Goal: Check status: Check status

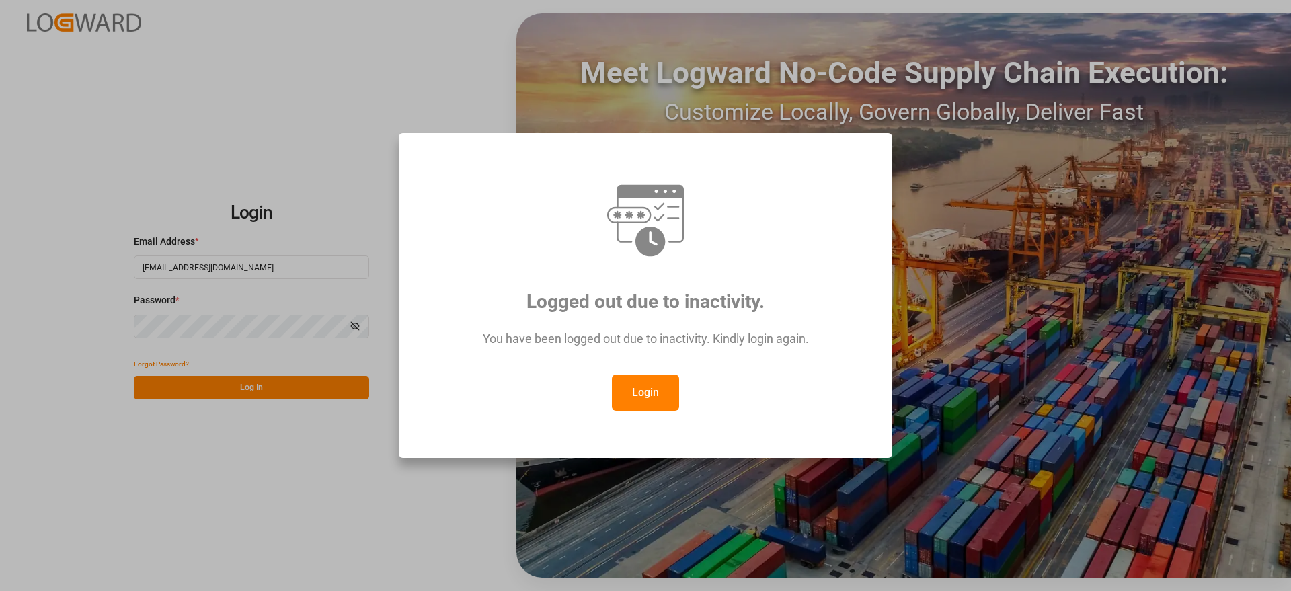
click at [622, 397] on button "Login" at bounding box center [645, 392] width 67 height 36
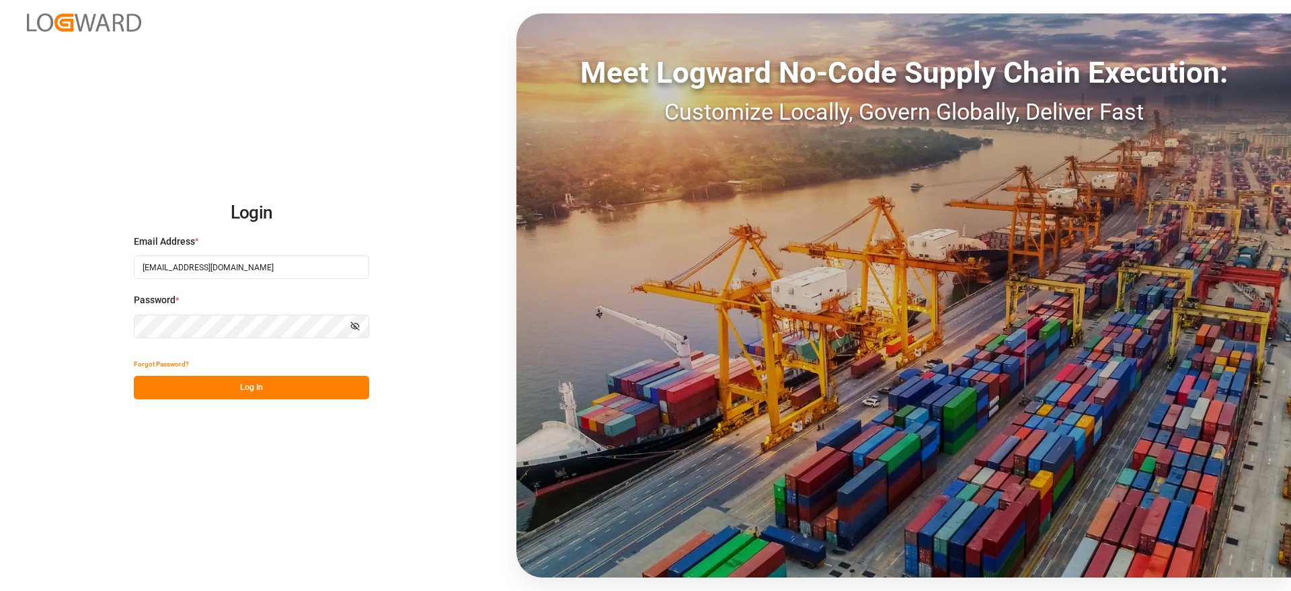
click at [268, 391] on button "Log In" at bounding box center [251, 388] width 235 height 24
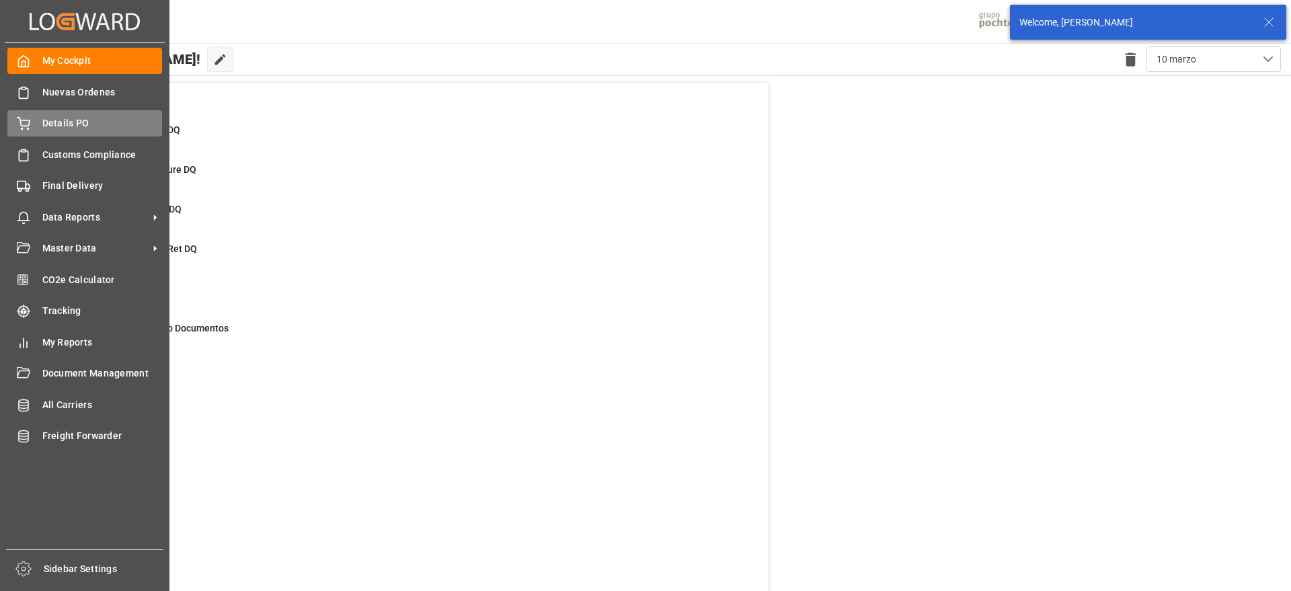
click at [54, 120] on span "Details PO" at bounding box center [102, 123] width 120 height 14
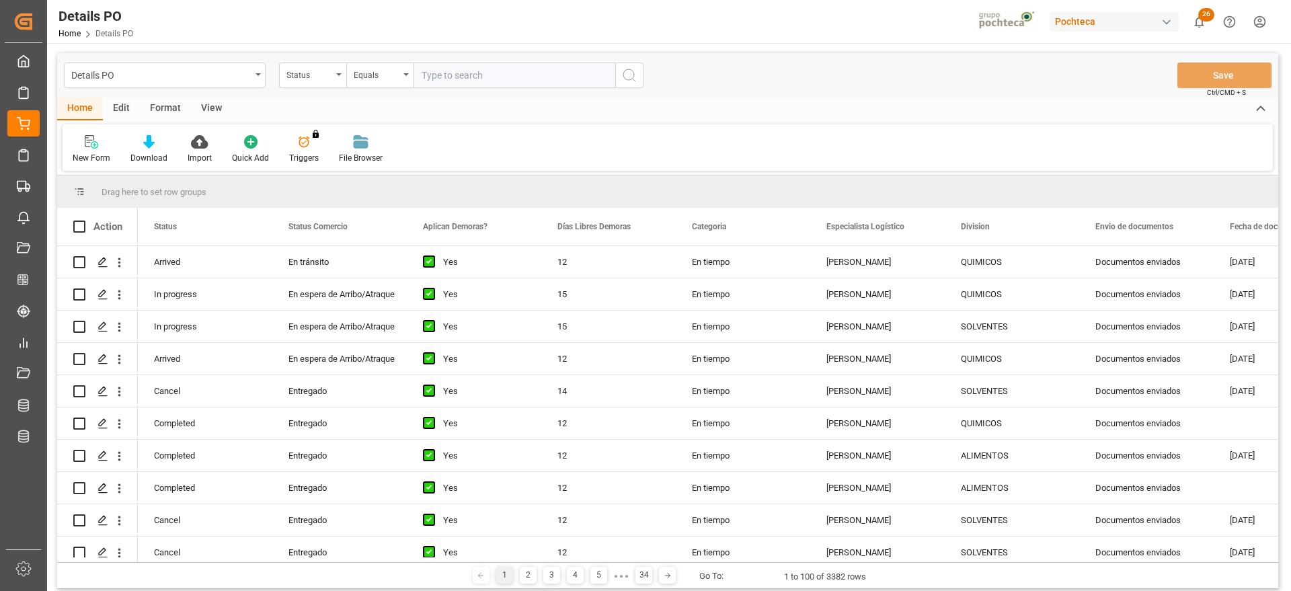
click at [307, 75] on div "Status" at bounding box center [309, 73] width 46 height 15
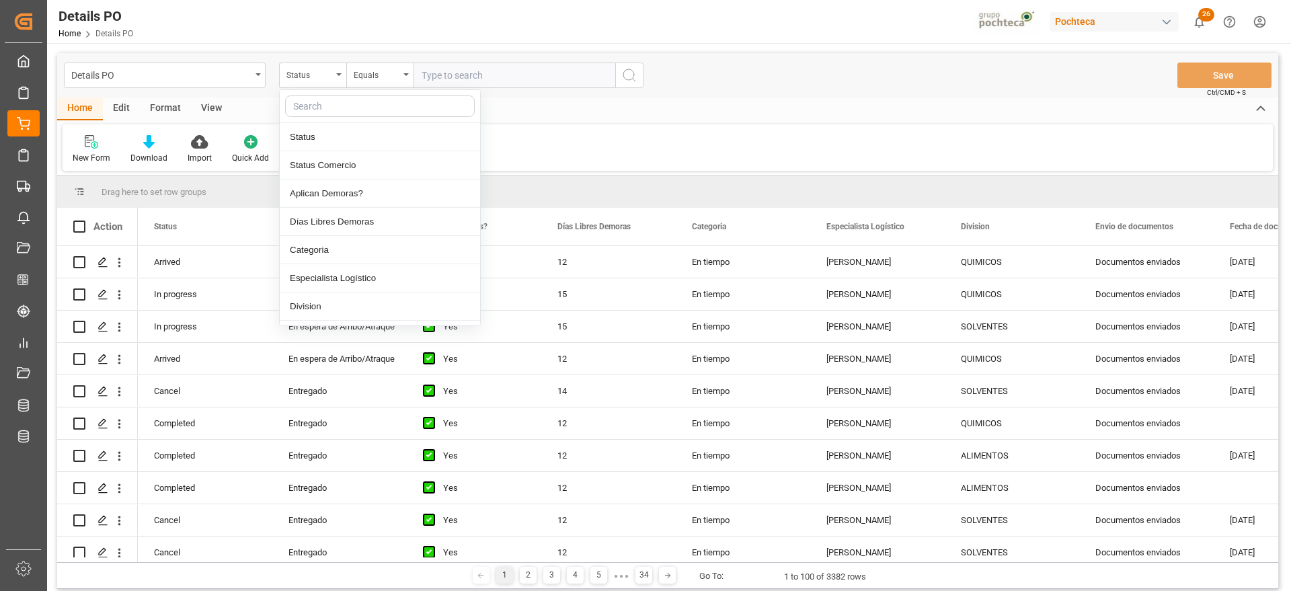
click at [324, 110] on input "text" at bounding box center [380, 106] width 190 height 22
type input "ref"
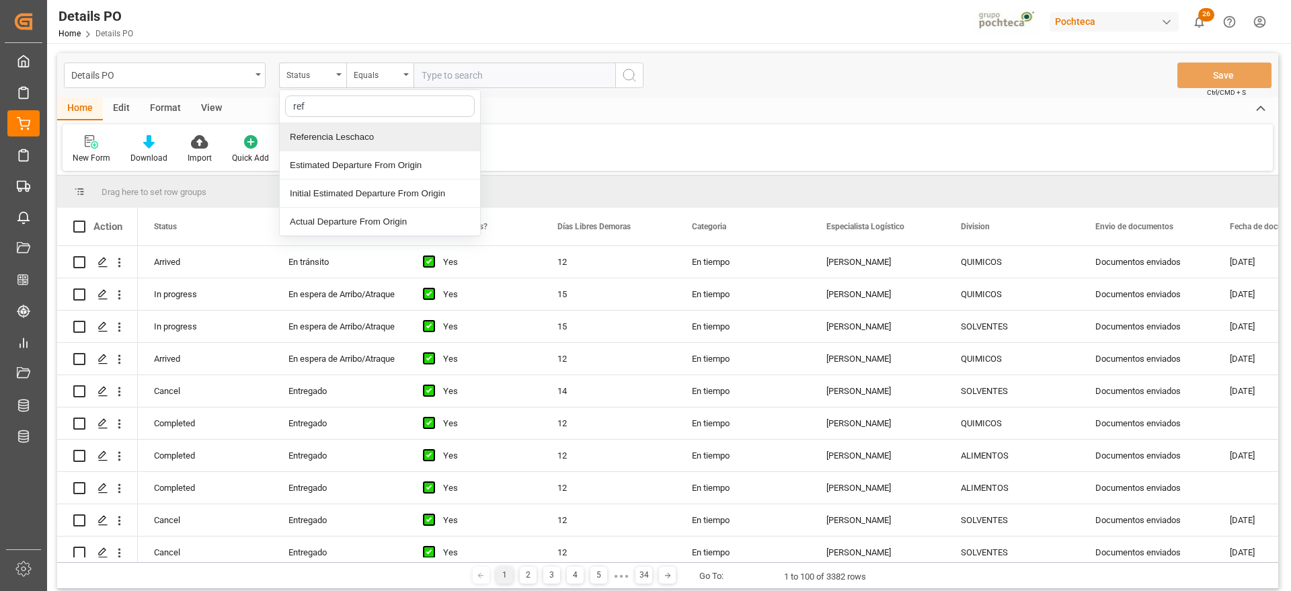
click at [333, 138] on div "Referencia Leschaco" at bounding box center [380, 137] width 200 height 28
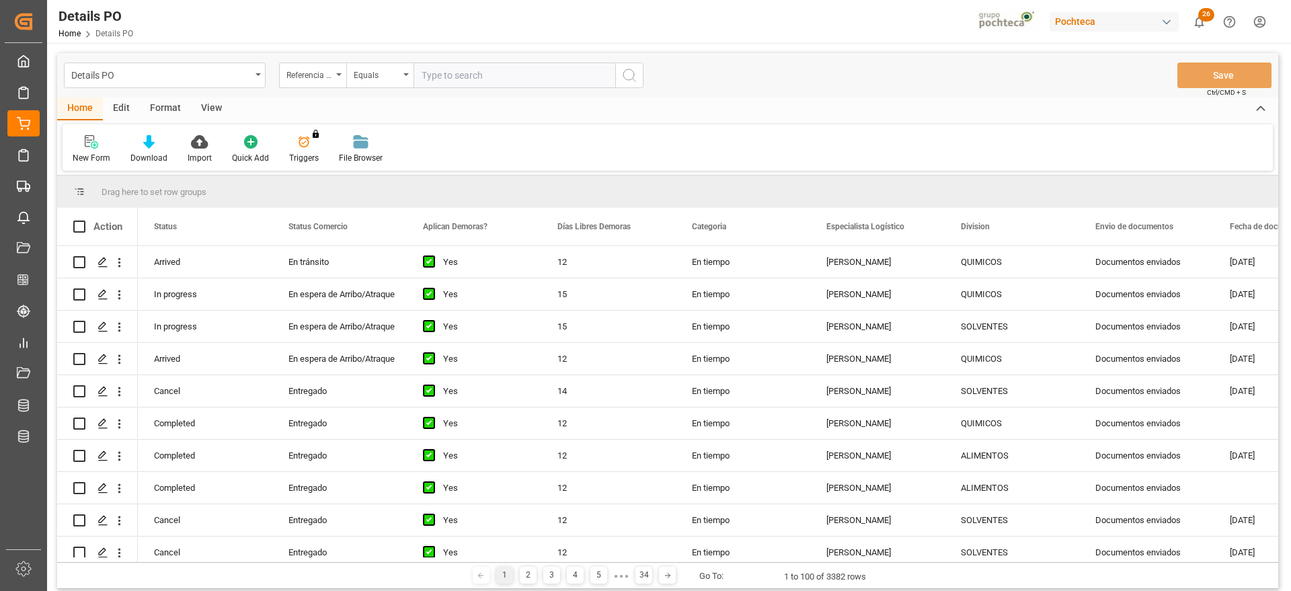
click at [446, 85] on input "text" at bounding box center [514, 76] width 202 height 26
paste input "250906900029"
type input "250906900029"
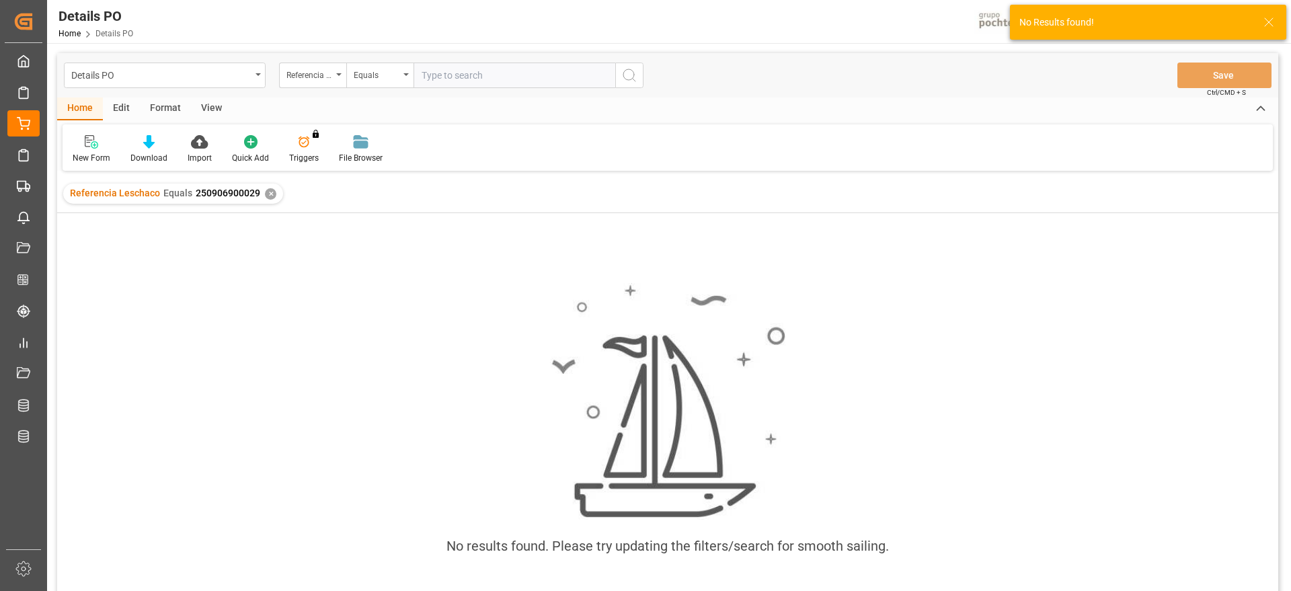
click at [267, 192] on div "✕" at bounding box center [270, 193] width 11 height 11
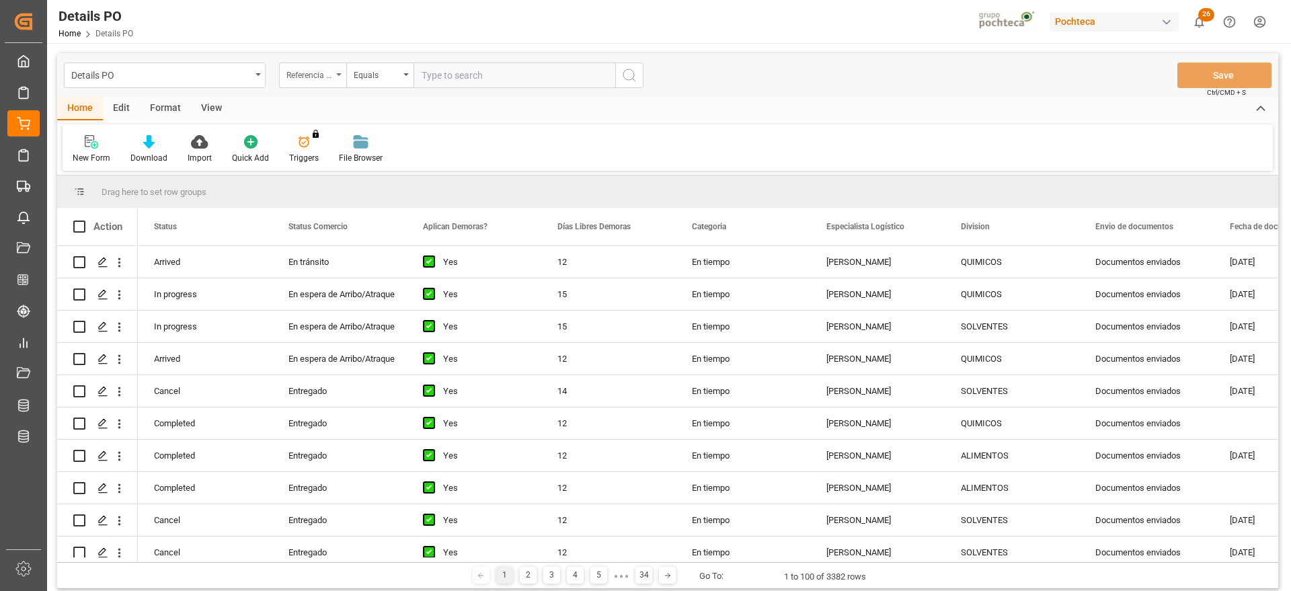
click at [297, 77] on div "Referencia Leschaco" at bounding box center [309, 73] width 46 height 15
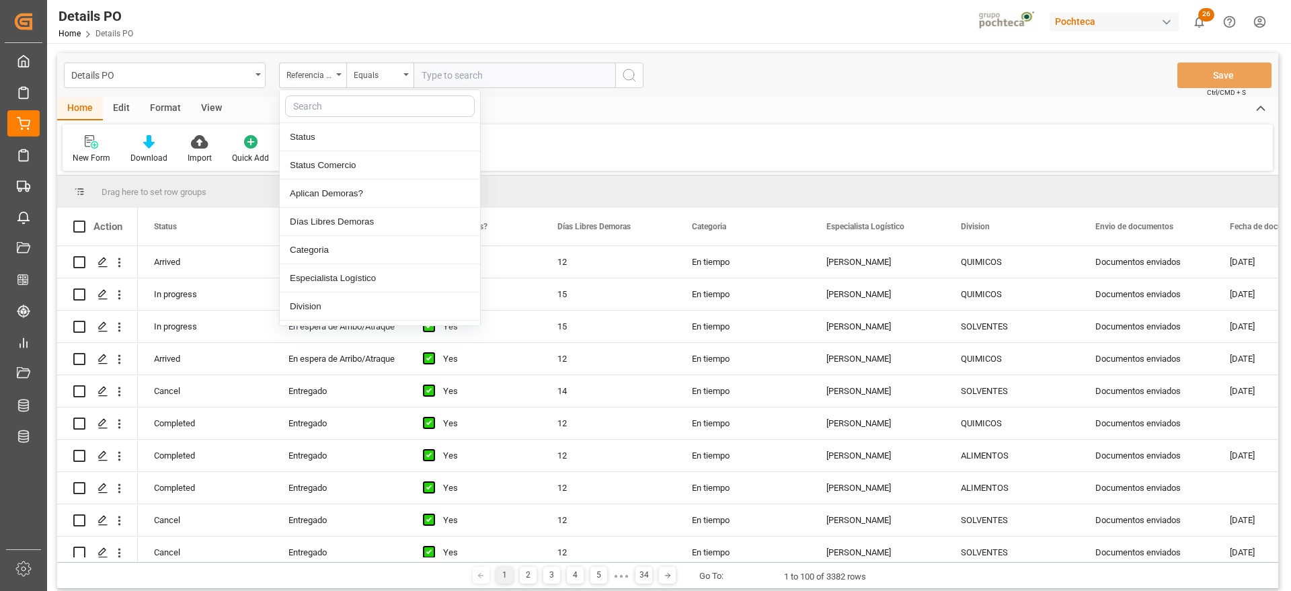
click at [329, 104] on input "text" at bounding box center [380, 106] width 190 height 22
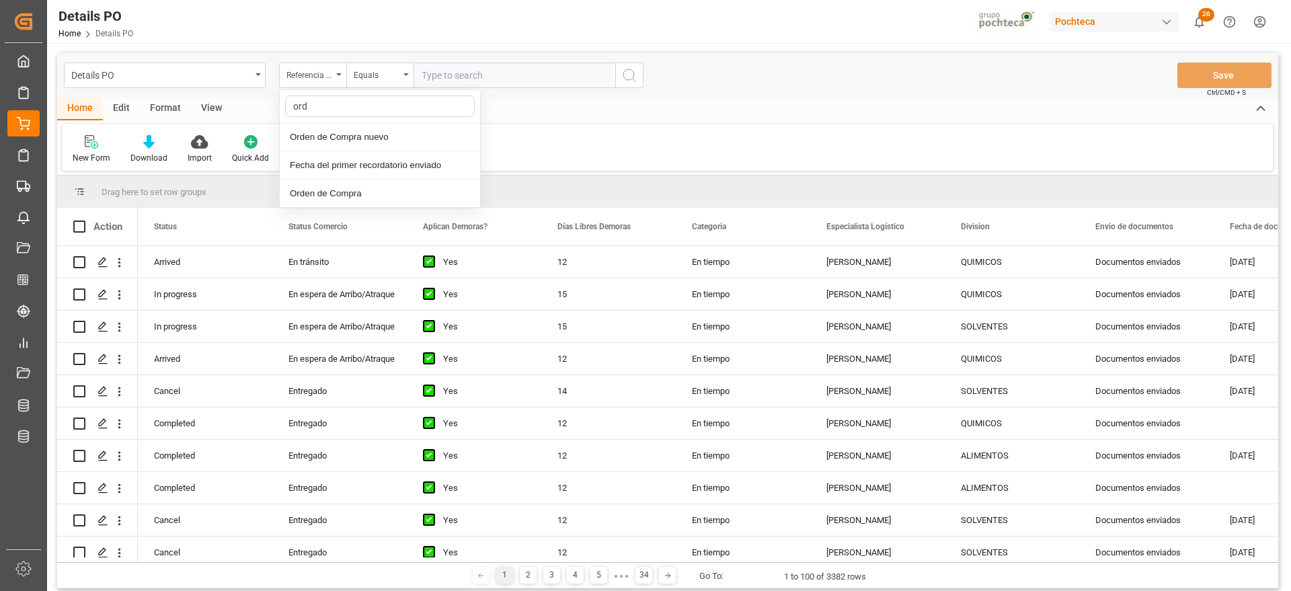
type input "orde"
click at [452, 77] on input "text" at bounding box center [514, 76] width 202 height 26
paste input "5000304032"
type input "5000304032"
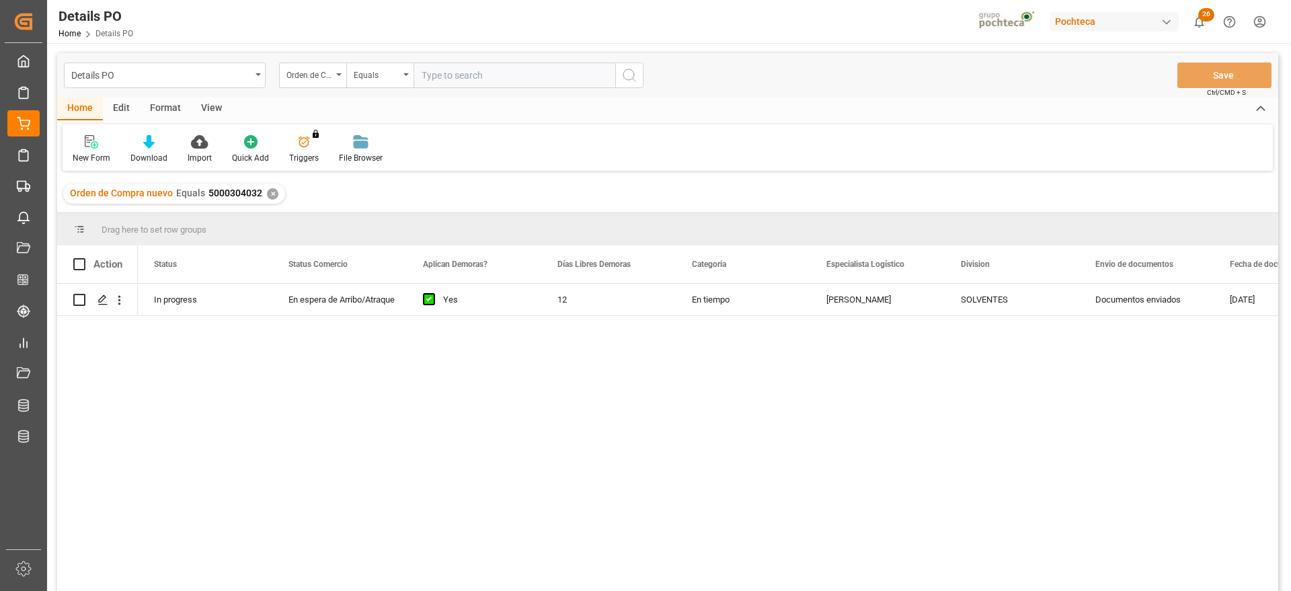
click at [610, 324] on div "In progress En espera de [PERSON_NAME]/Atraque Yes 12 En tiempo [PERSON_NAME] S…" at bounding box center [708, 442] width 1140 height 316
click at [690, 297] on div "En tiempo" at bounding box center [743, 300] width 134 height 32
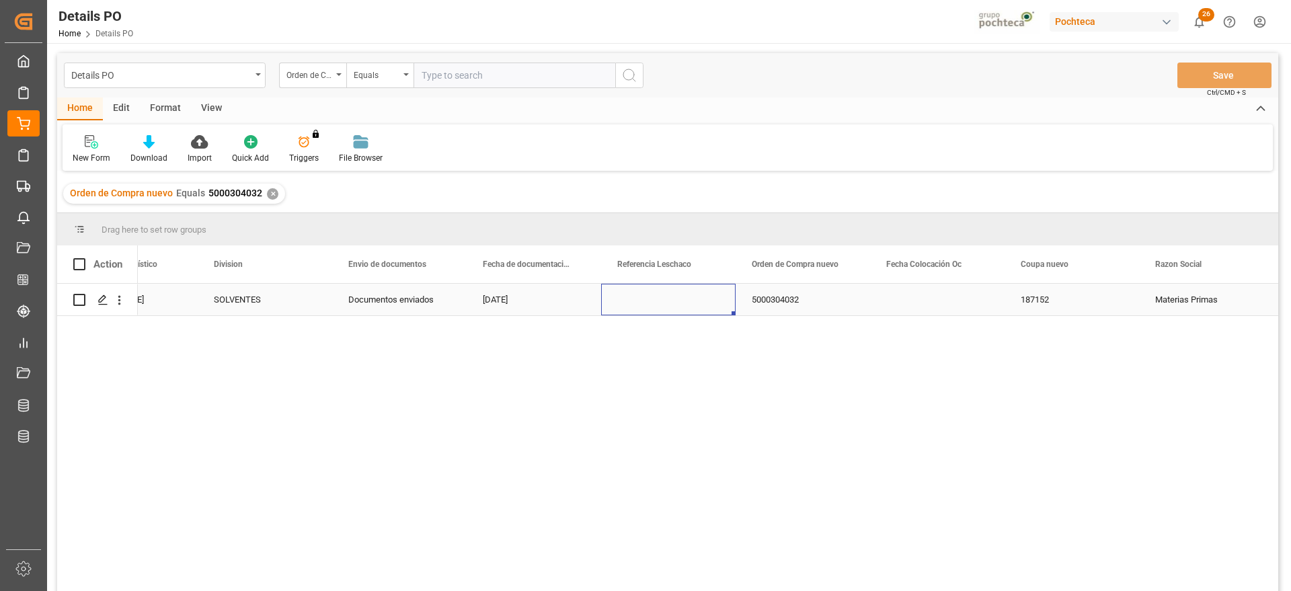
click at [688, 294] on div "Press SPACE to select this row." at bounding box center [668, 300] width 134 height 32
click at [678, 302] on input "Press SPACE to select this row." at bounding box center [668, 307] width 113 height 26
paste input "250906900029"
type input "250906900029"
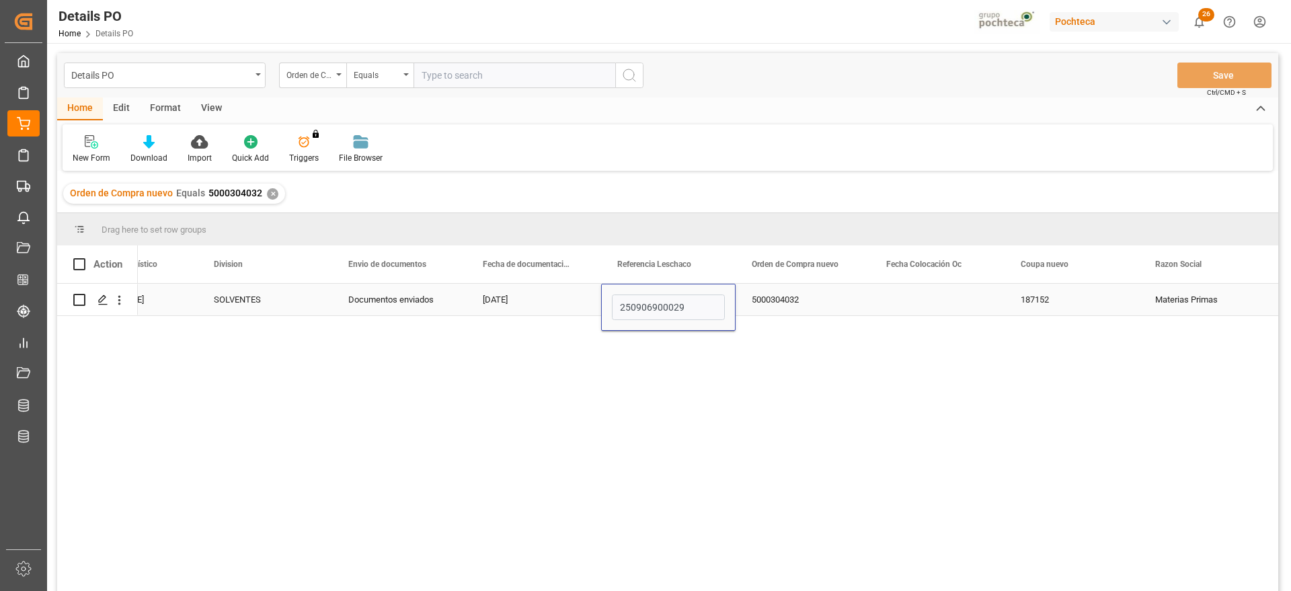
click at [869, 299] on div "5000304032" at bounding box center [802, 300] width 134 height 32
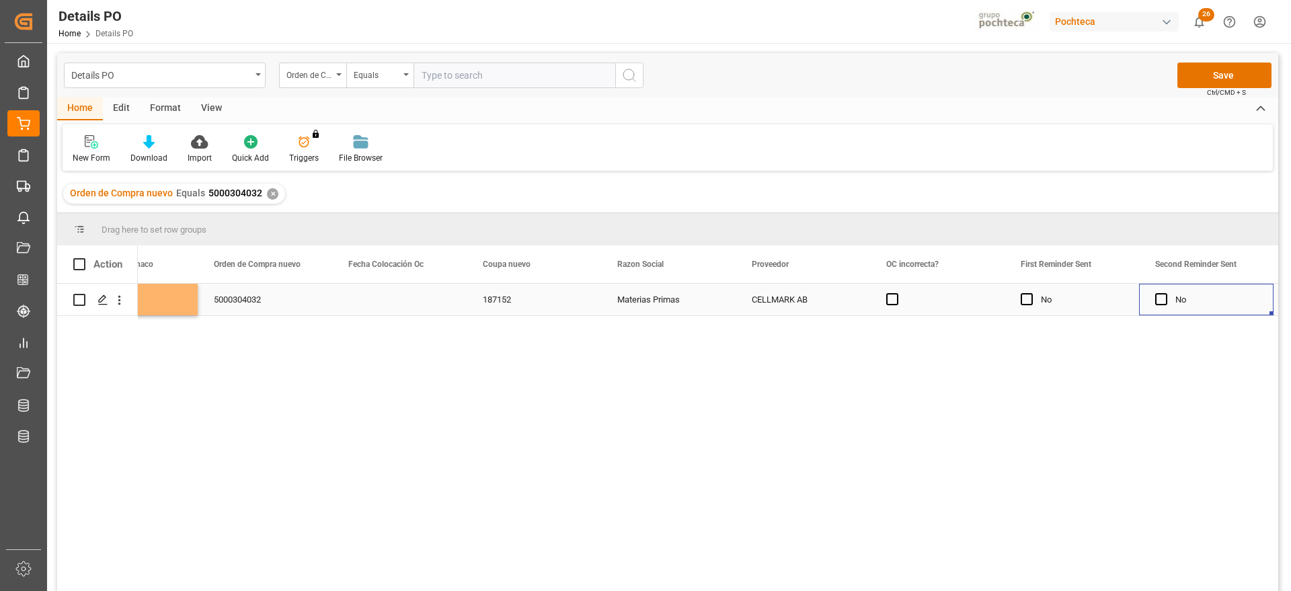
scroll to position [0, 1419]
click at [1058, 298] on div "Press SPACE to select this row." at bounding box center [1071, 300] width 134 height 32
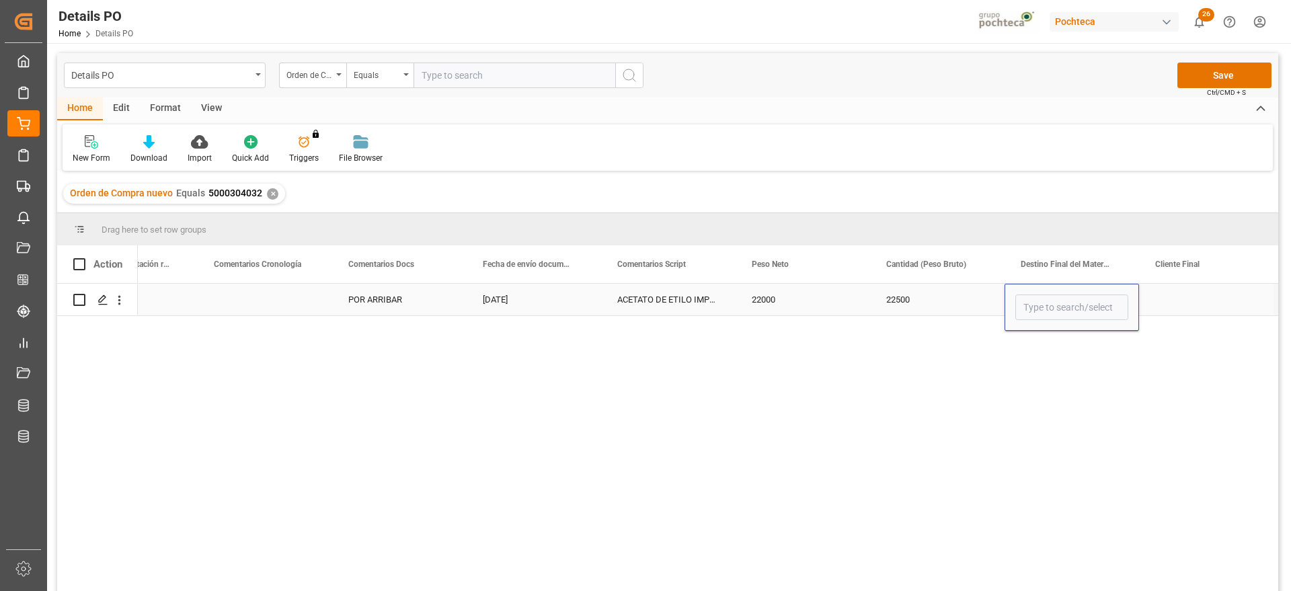
click at [1058, 298] on input "Press SPACE to select this row." at bounding box center [1071, 307] width 113 height 26
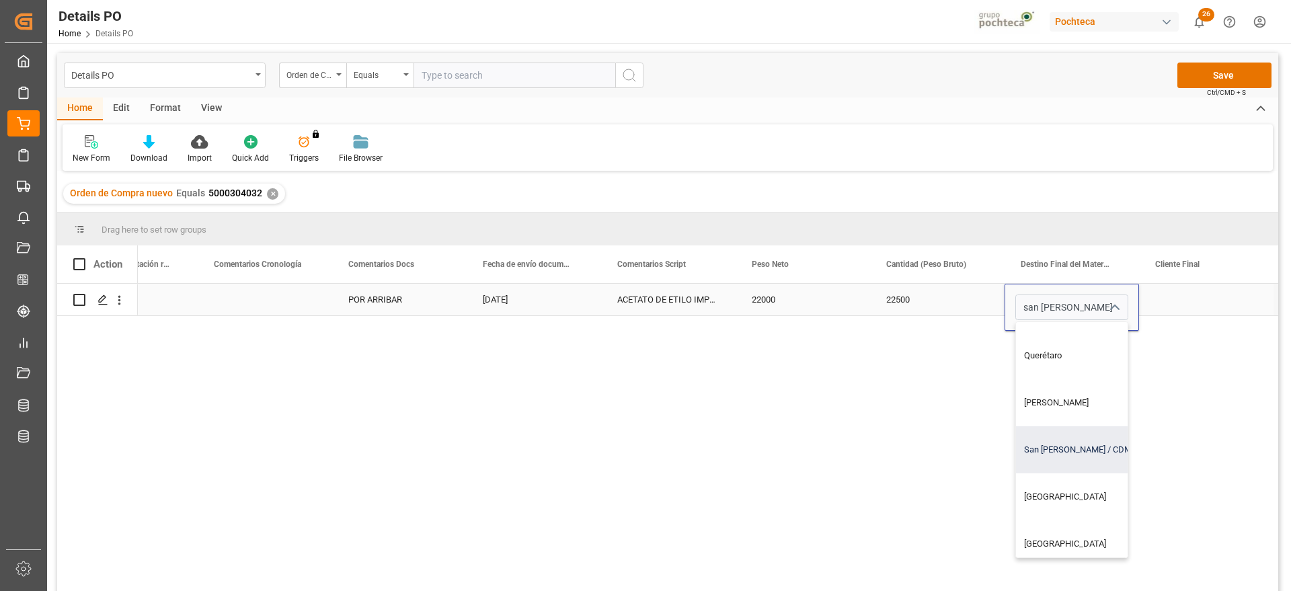
click at [1065, 450] on div "San [PERSON_NAME] / CDMX" at bounding box center [1097, 449] width 163 height 47
type input "San [PERSON_NAME] / CDMX"
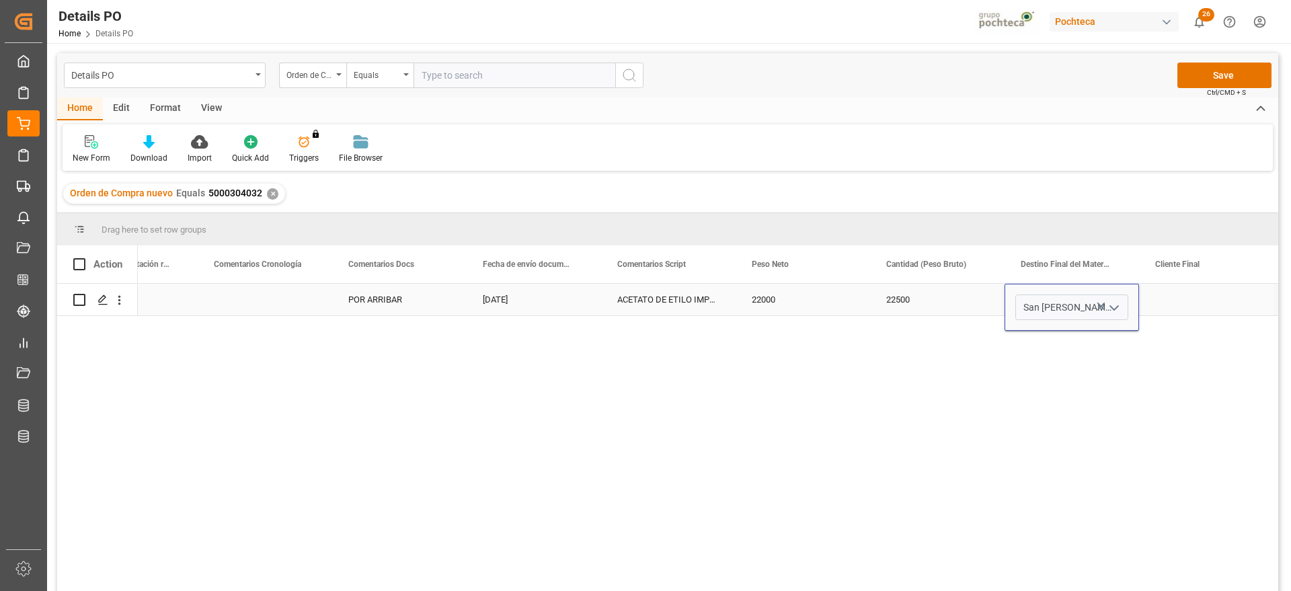
click at [1189, 294] on div "Press SPACE to select this row." at bounding box center [1206, 300] width 134 height 32
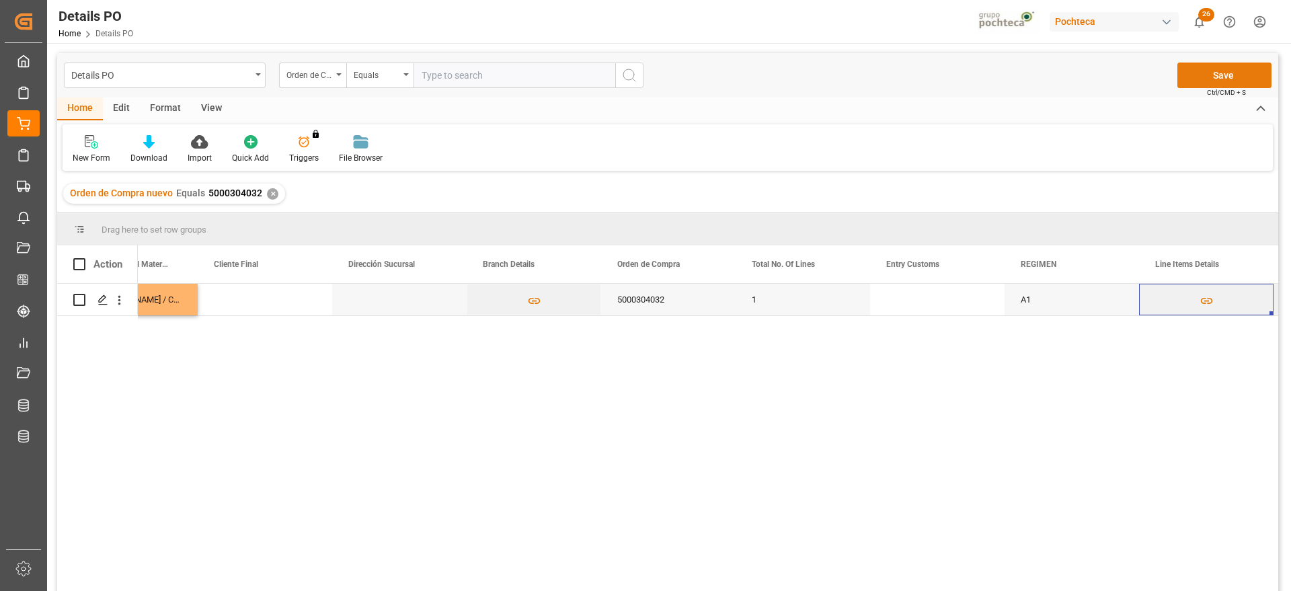
click at [1211, 71] on button "Save" at bounding box center [1224, 76] width 94 height 26
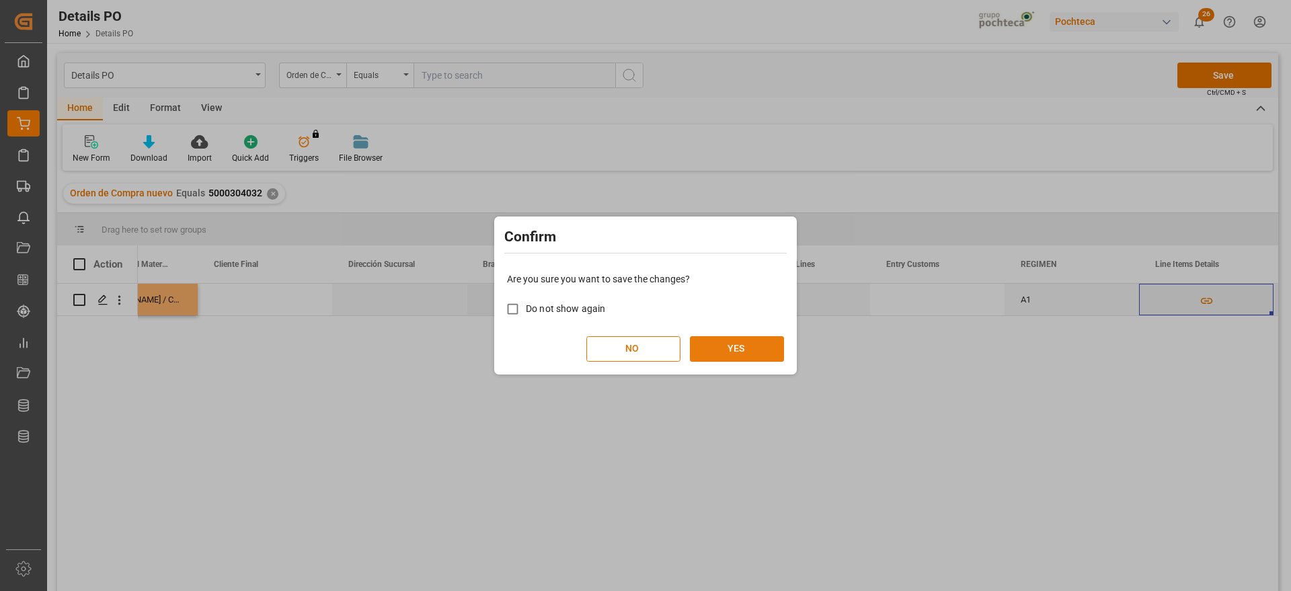
click at [734, 342] on button "YES" at bounding box center [737, 349] width 94 height 26
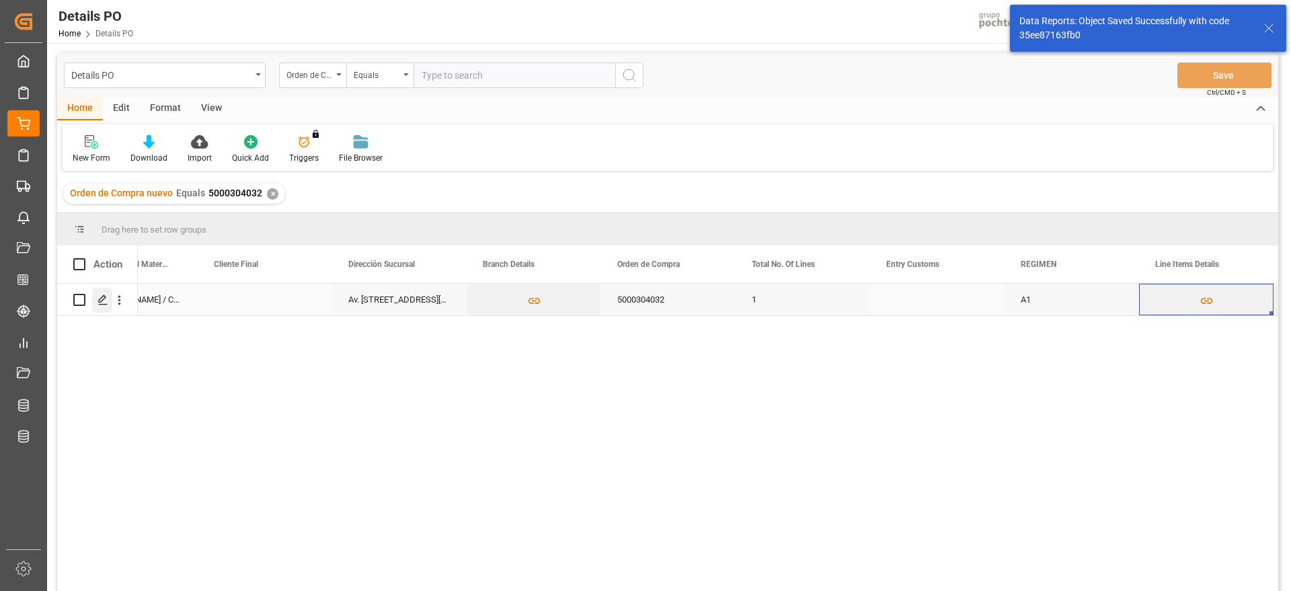
click at [106, 301] on icon "Press SPACE to select this row." at bounding box center [102, 299] width 11 height 11
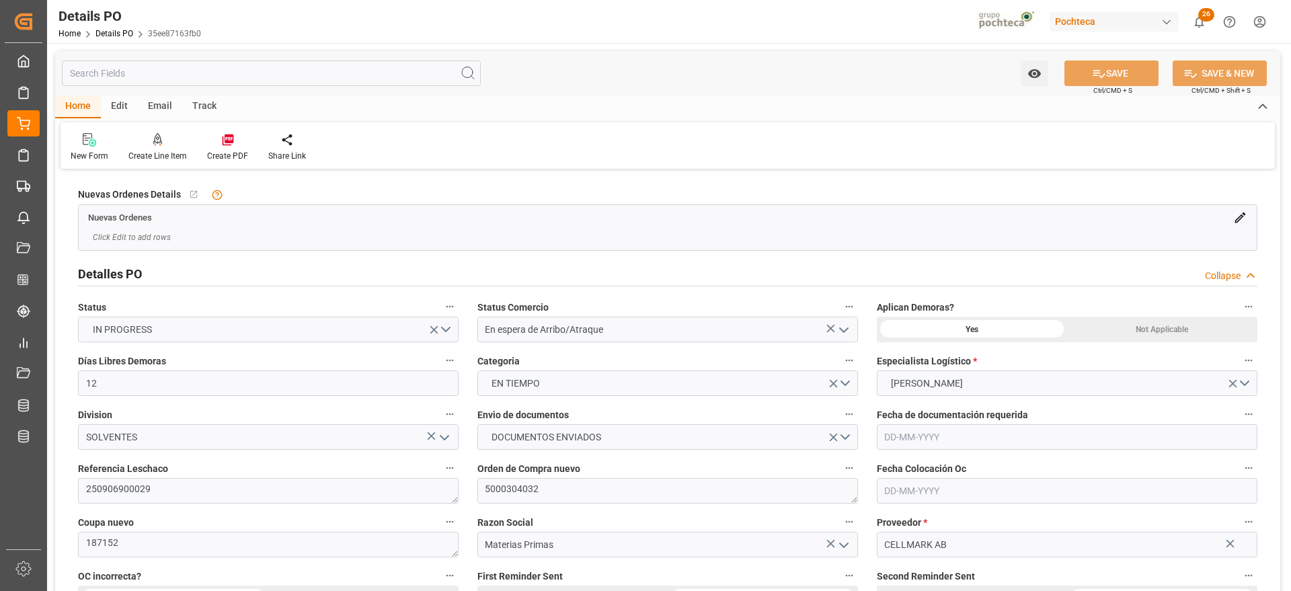
type input "12"
type input "[DATE]"
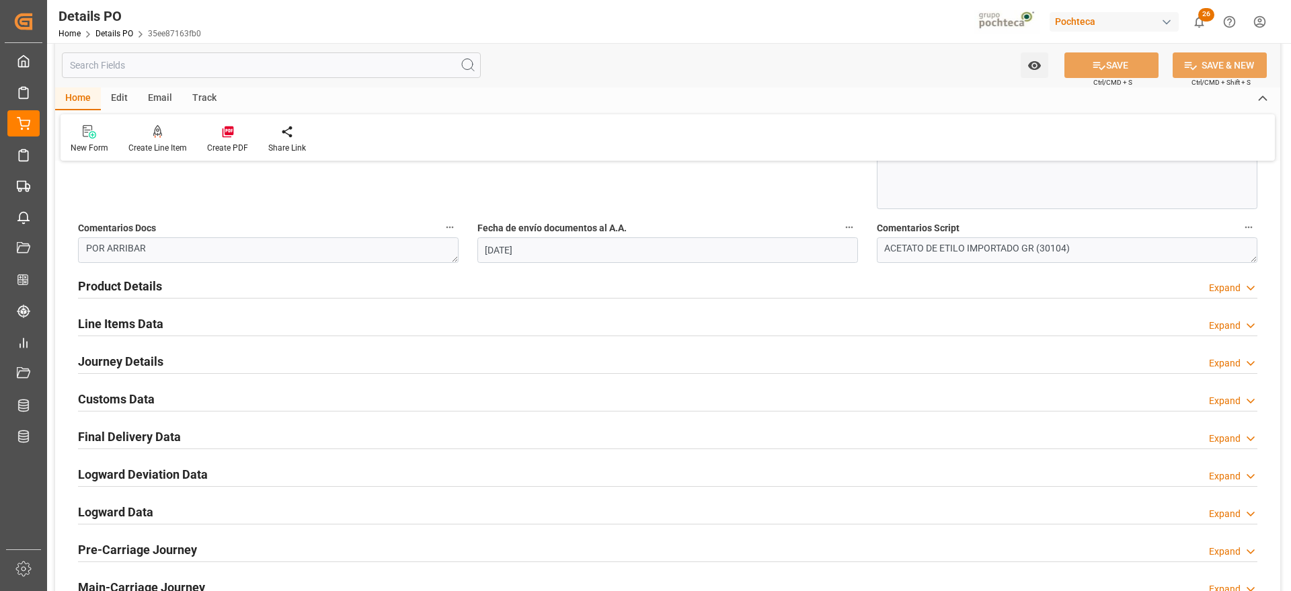
click at [128, 391] on h2 "Customs Data" at bounding box center [116, 399] width 77 height 18
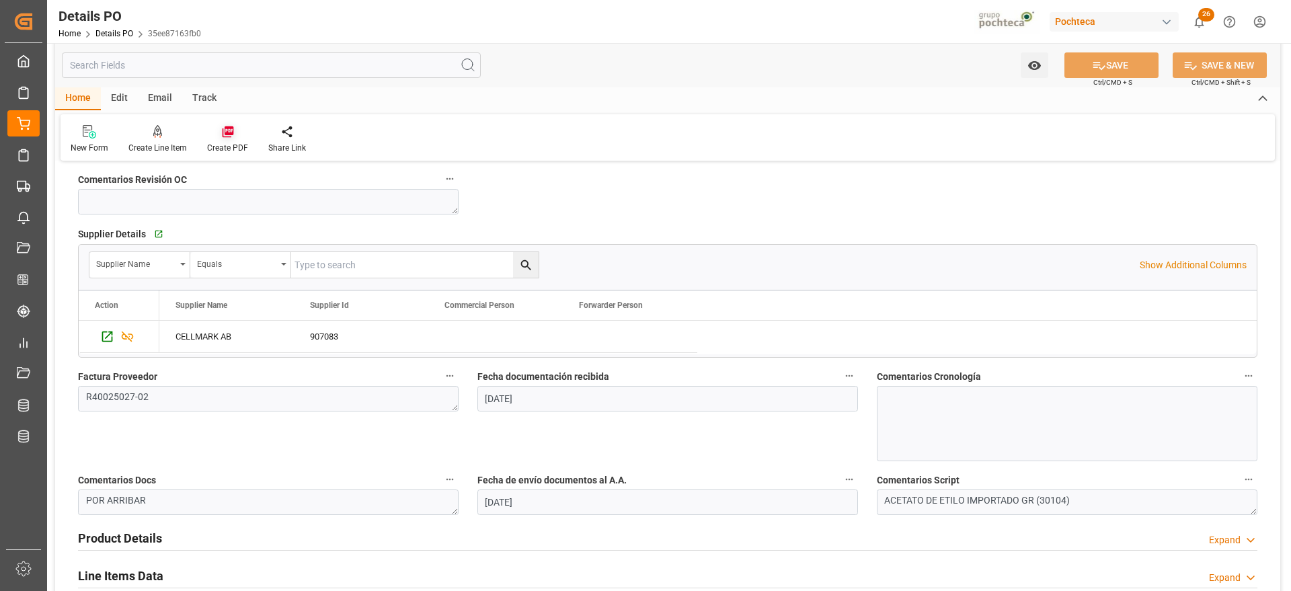
click at [231, 130] on icon at bounding box center [227, 131] width 13 height 13
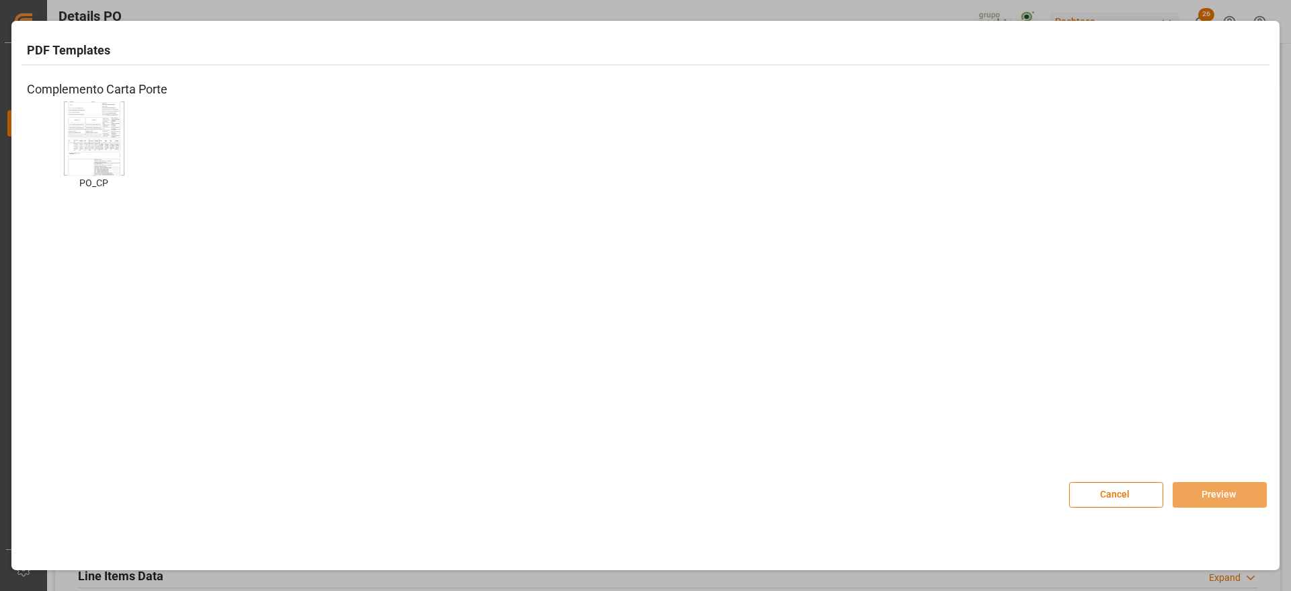
click at [71, 142] on img at bounding box center [94, 138] width 54 height 76
click at [1212, 494] on button "Preview" at bounding box center [1219, 495] width 94 height 26
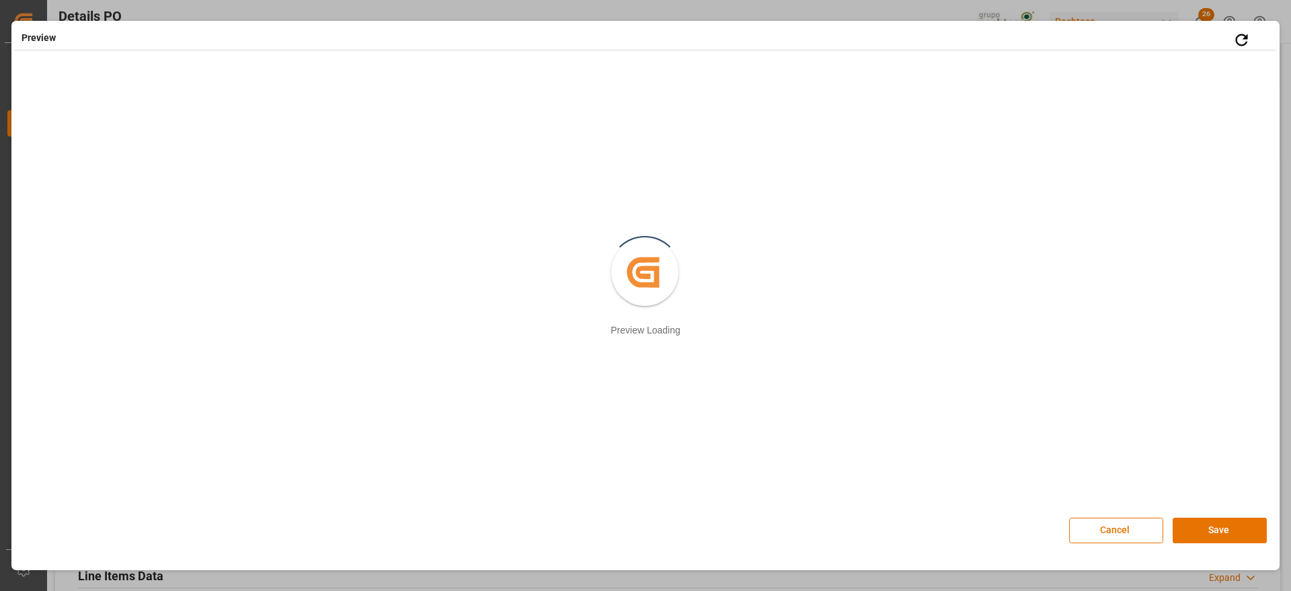
drag, startPoint x: 1217, startPoint y: 513, endPoint x: 1217, endPoint y: 522, distance: 8.8
click at [1217, 514] on div "Cancel Save" at bounding box center [1168, 523] width 198 height 40
click at [1217, 531] on button "Save" at bounding box center [1219, 531] width 94 height 26
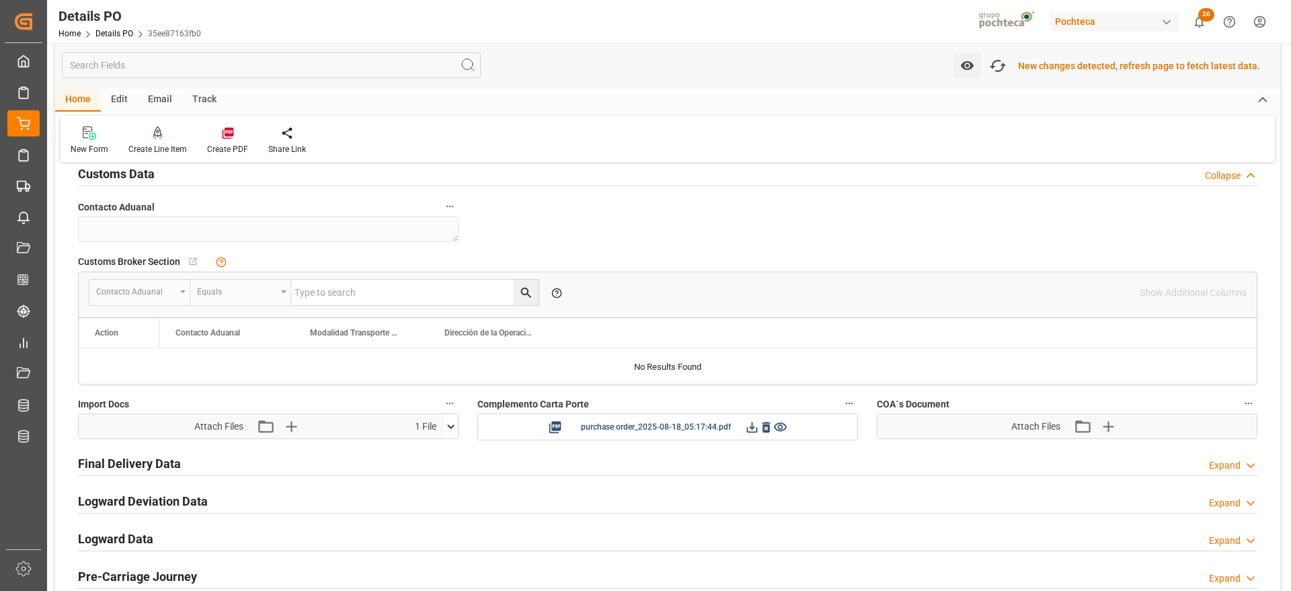
scroll to position [1092, 0]
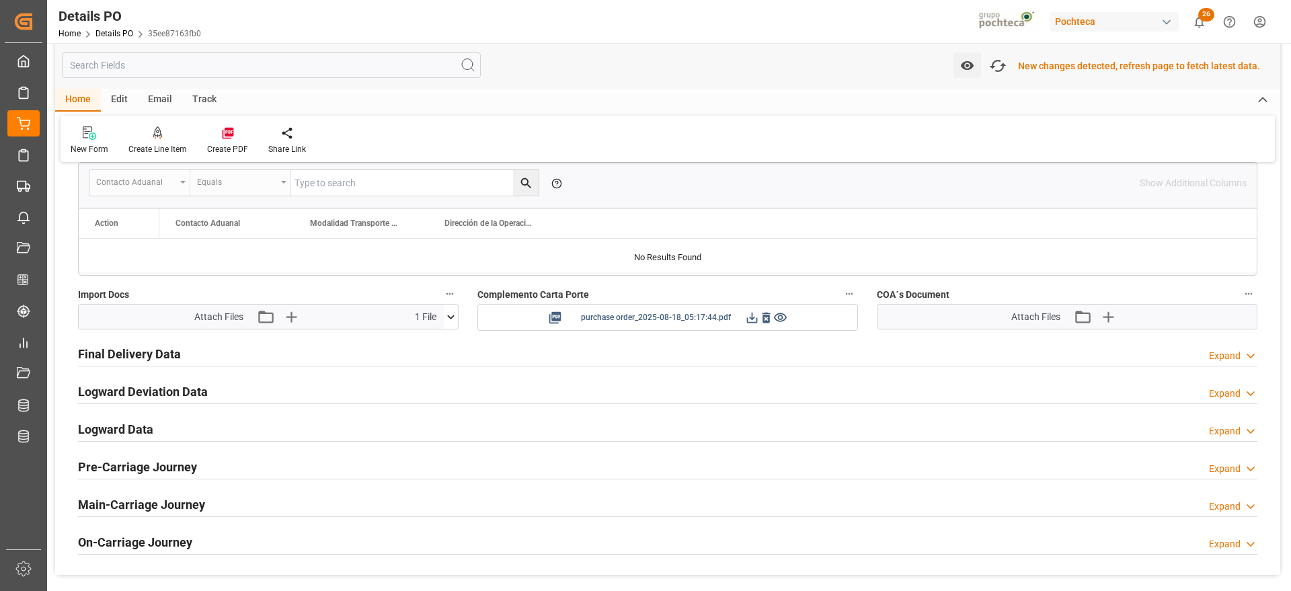
click at [752, 319] on icon at bounding box center [752, 318] width 14 height 14
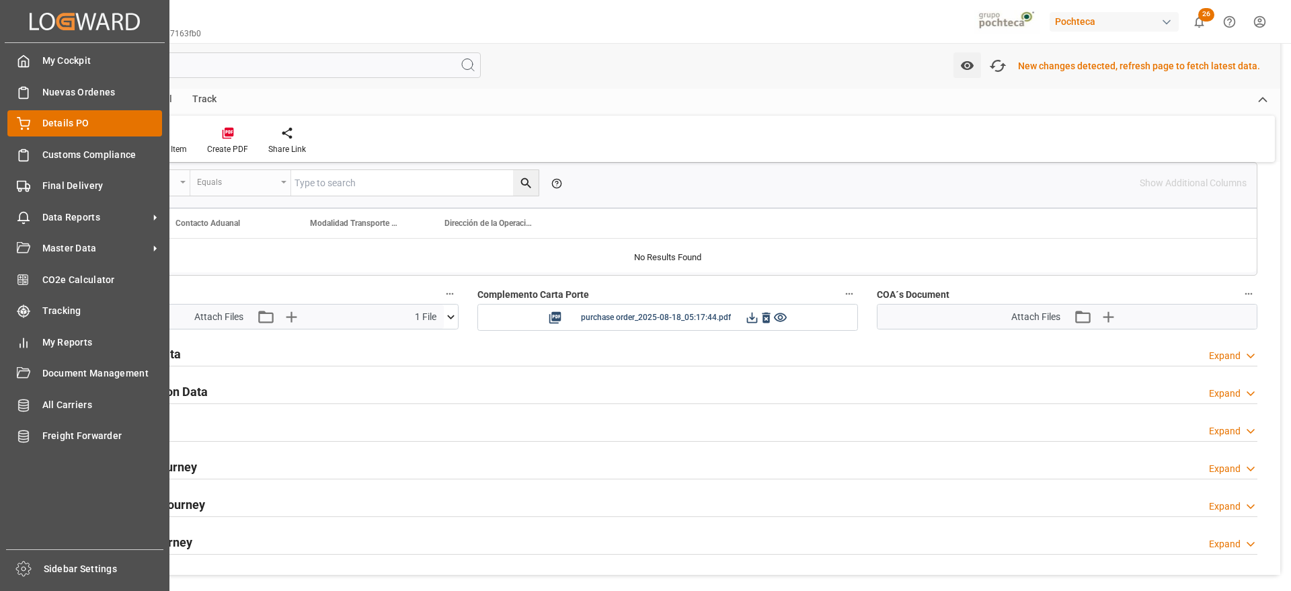
click at [28, 122] on icon at bounding box center [23, 123] width 13 height 13
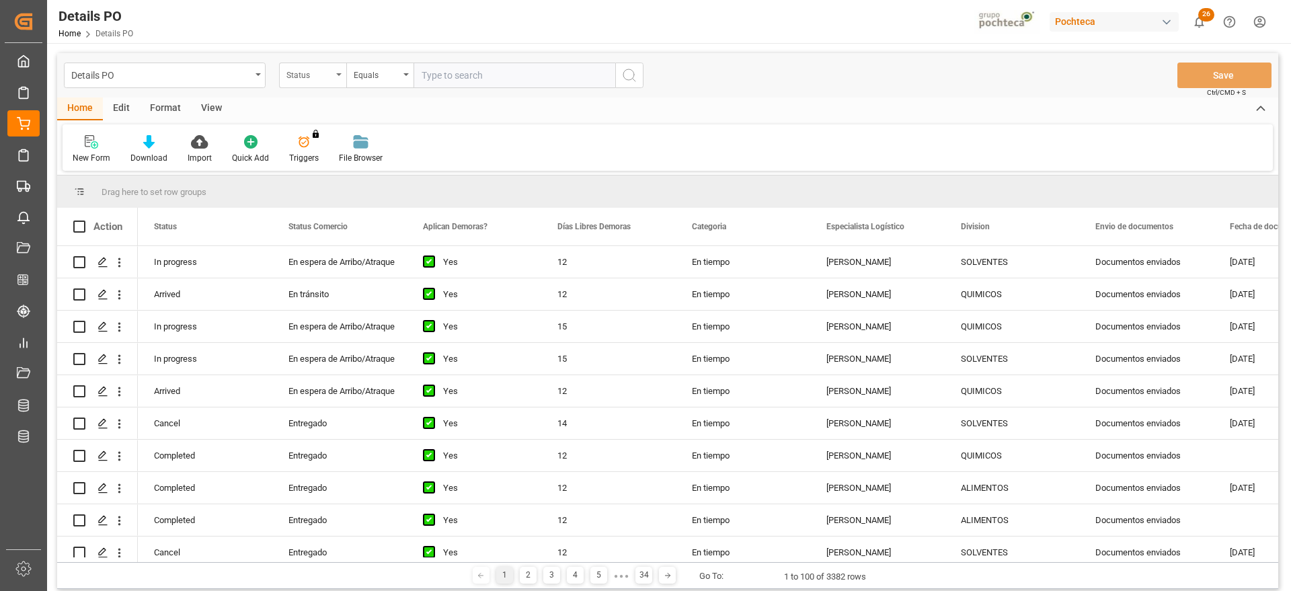
click at [310, 81] on div "Status" at bounding box center [312, 76] width 67 height 26
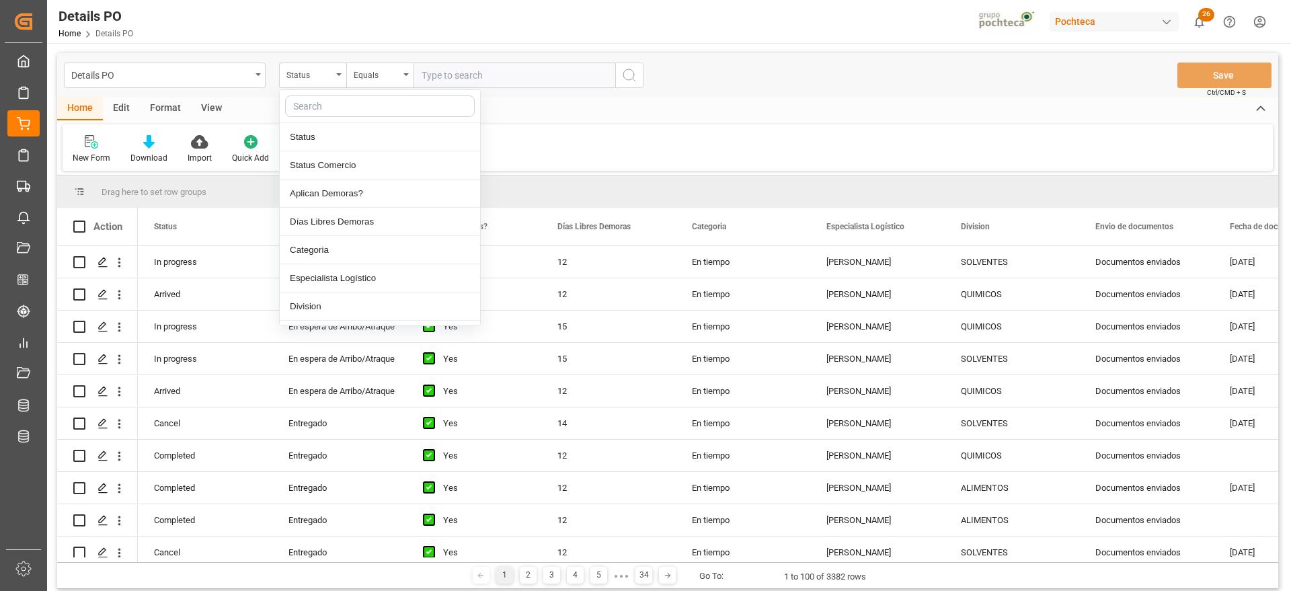
click at [317, 108] on input "text" at bounding box center [380, 106] width 190 height 22
type input "REF"
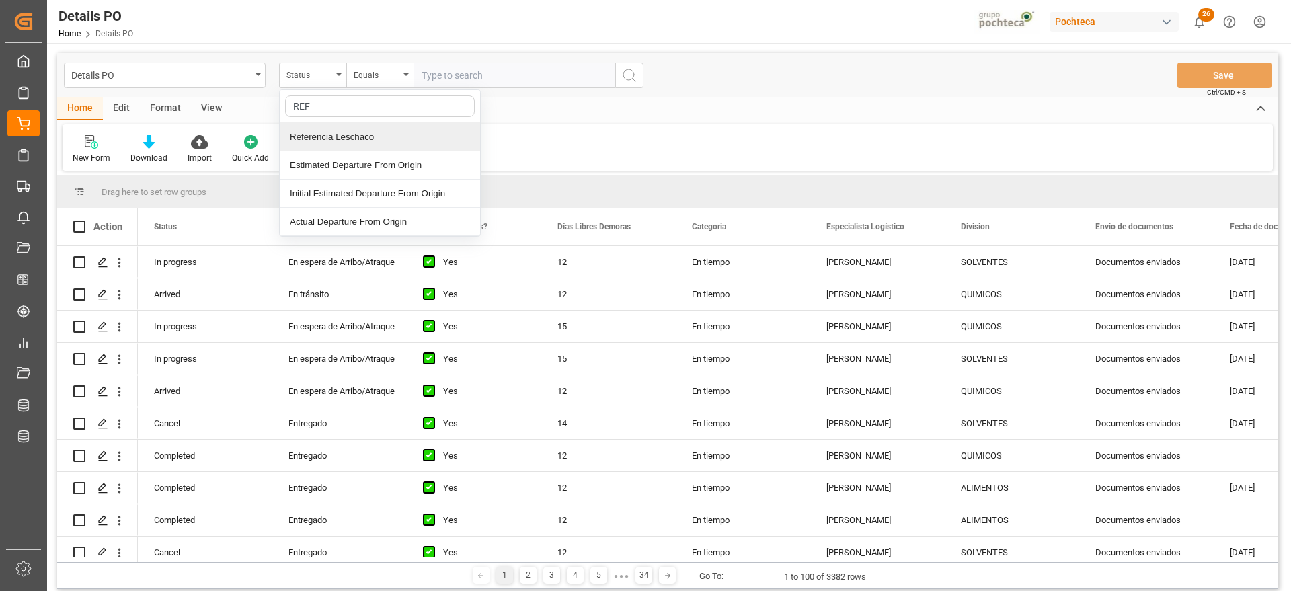
drag, startPoint x: 323, startPoint y: 131, endPoint x: 399, endPoint y: 102, distance: 80.6
click at [324, 132] on div "Referencia Leschaco" at bounding box center [380, 137] width 200 height 28
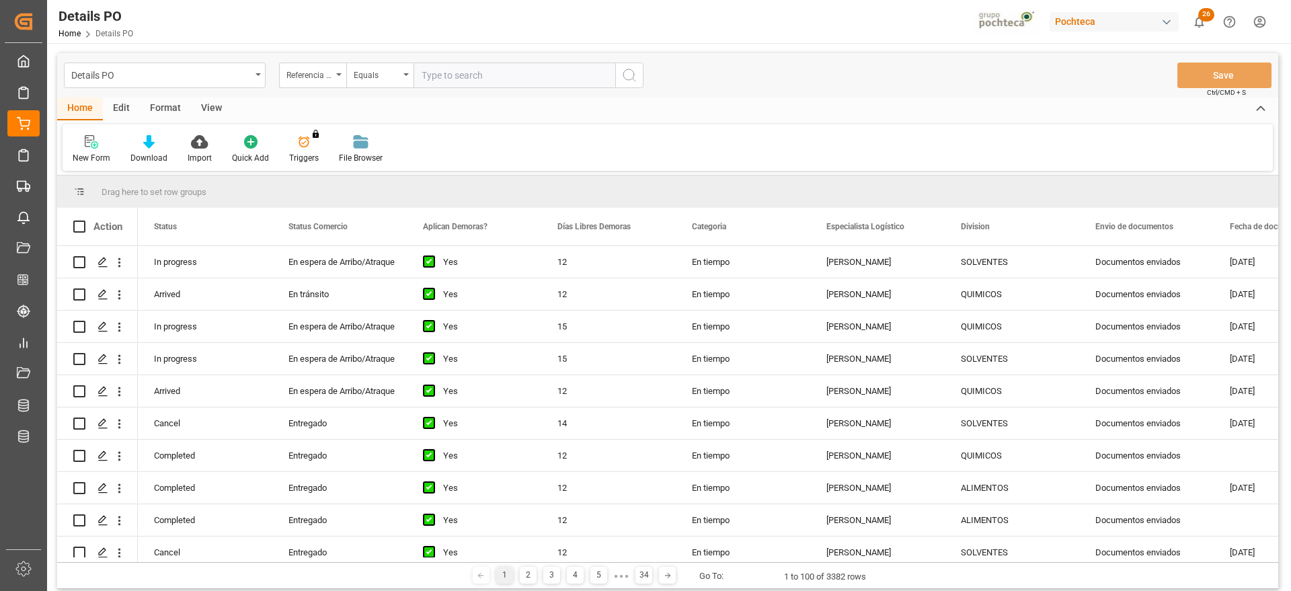
click at [470, 65] on input "text" at bounding box center [514, 76] width 202 height 26
paste input "250906900027"
type input "250906900027"
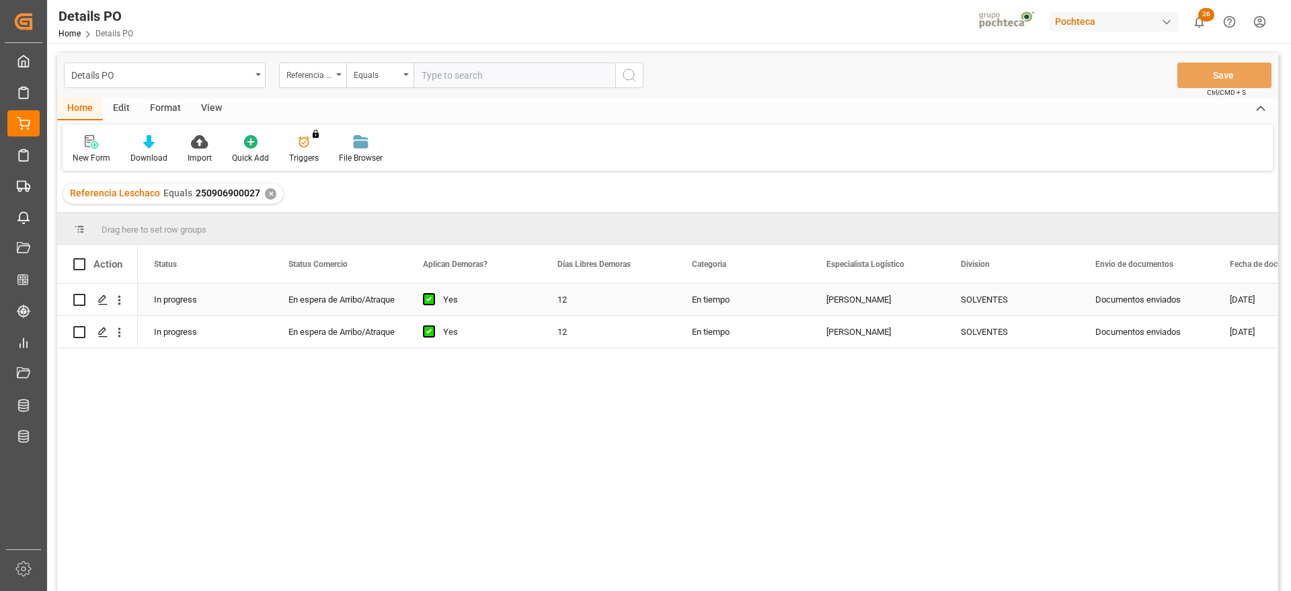
click at [825, 309] on div "[PERSON_NAME]" at bounding box center [877, 300] width 134 height 32
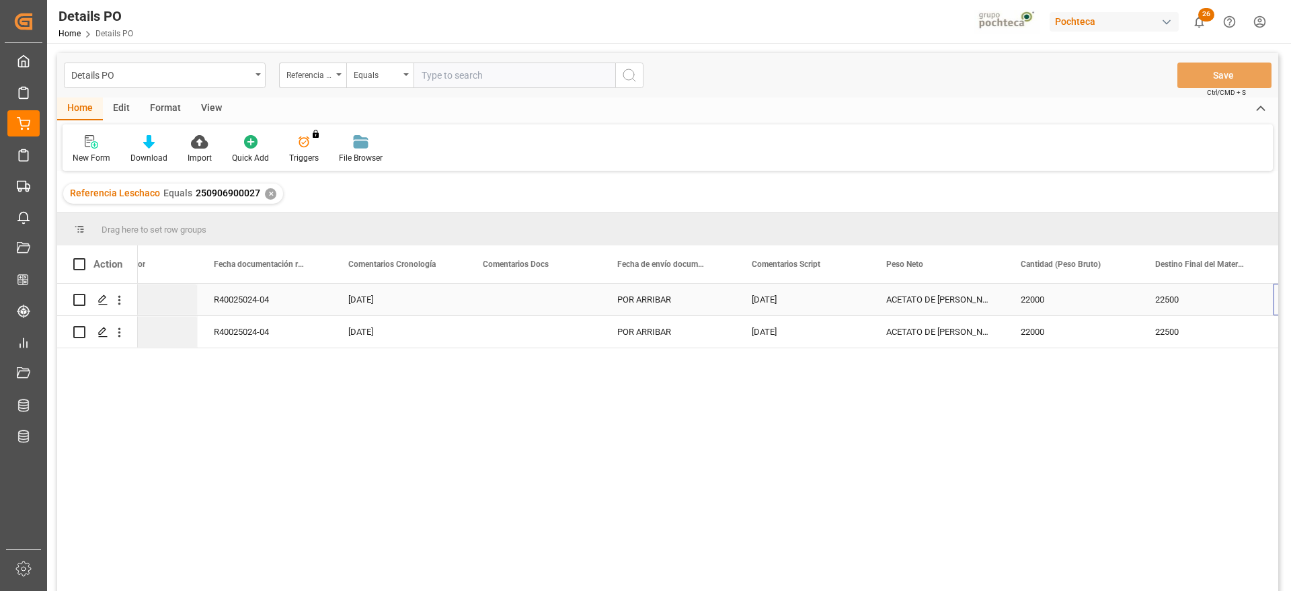
scroll to position [0, 3167]
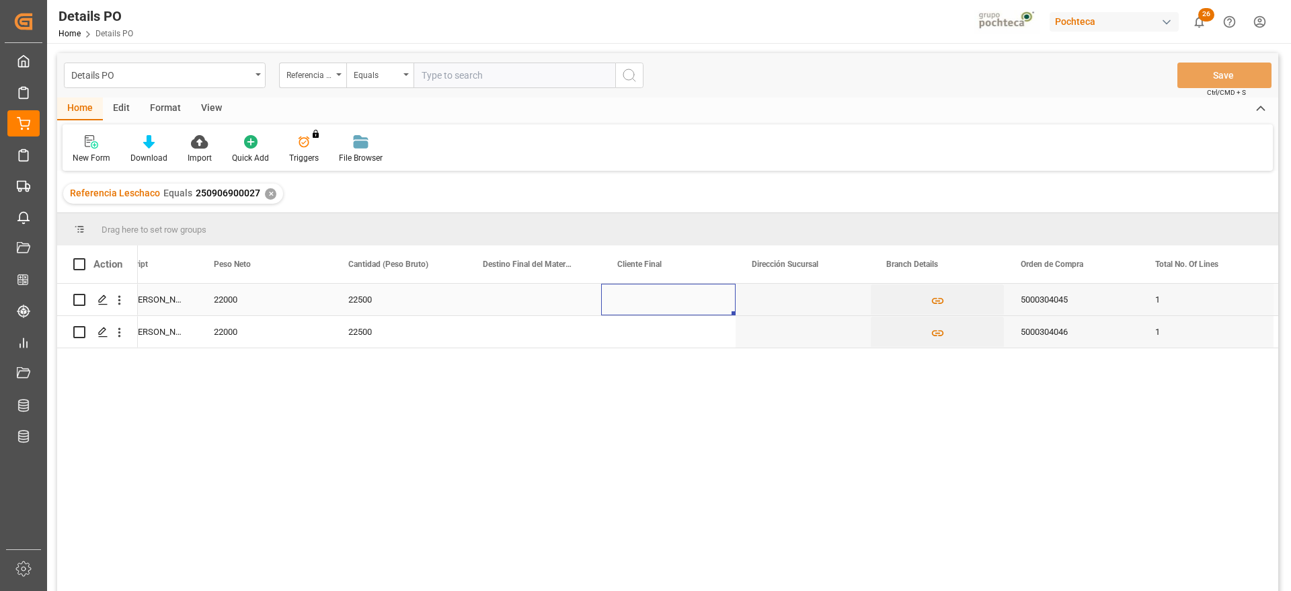
click at [529, 299] on div "Press SPACE to select this row." at bounding box center [534, 300] width 134 height 32
click at [528, 298] on input "Press SPACE to select this row." at bounding box center [533, 307] width 113 height 26
click at [559, 306] on input "MINATITLAN" at bounding box center [533, 307] width 113 height 26
click at [549, 315] on input "MINATITLAN" at bounding box center [533, 307] width 113 height 26
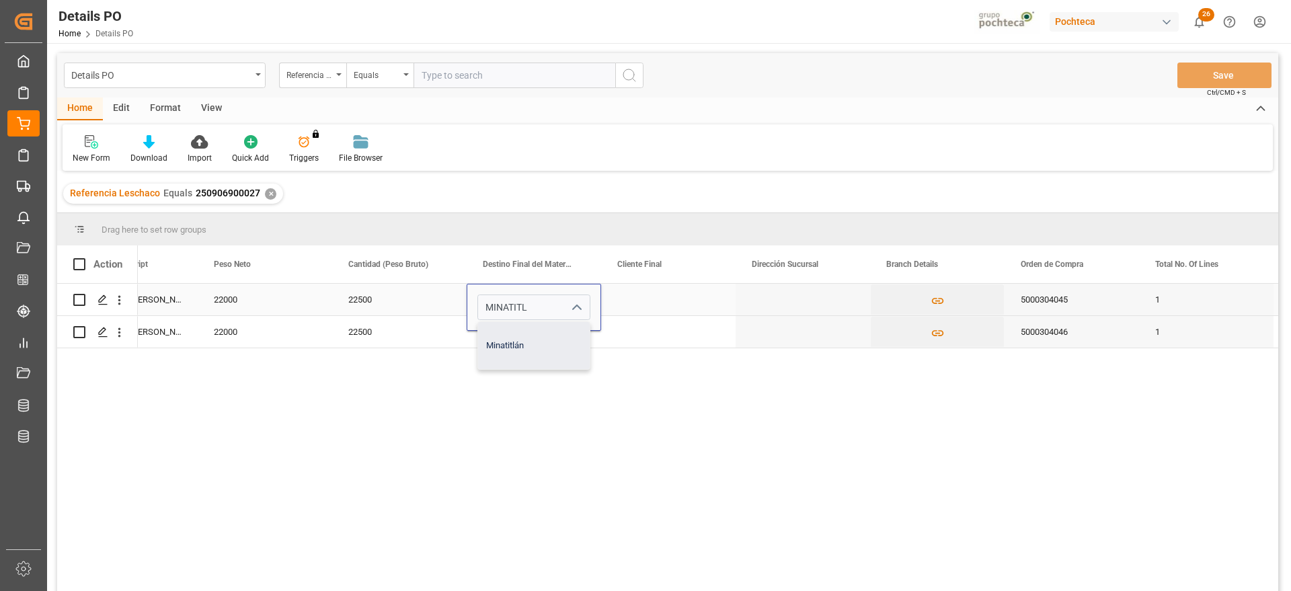
click at [497, 352] on div "Minatitlán" at bounding box center [534, 345] width 112 height 47
type input "Minatitlán"
click at [651, 295] on div "Press SPACE to select this row." at bounding box center [668, 300] width 134 height 32
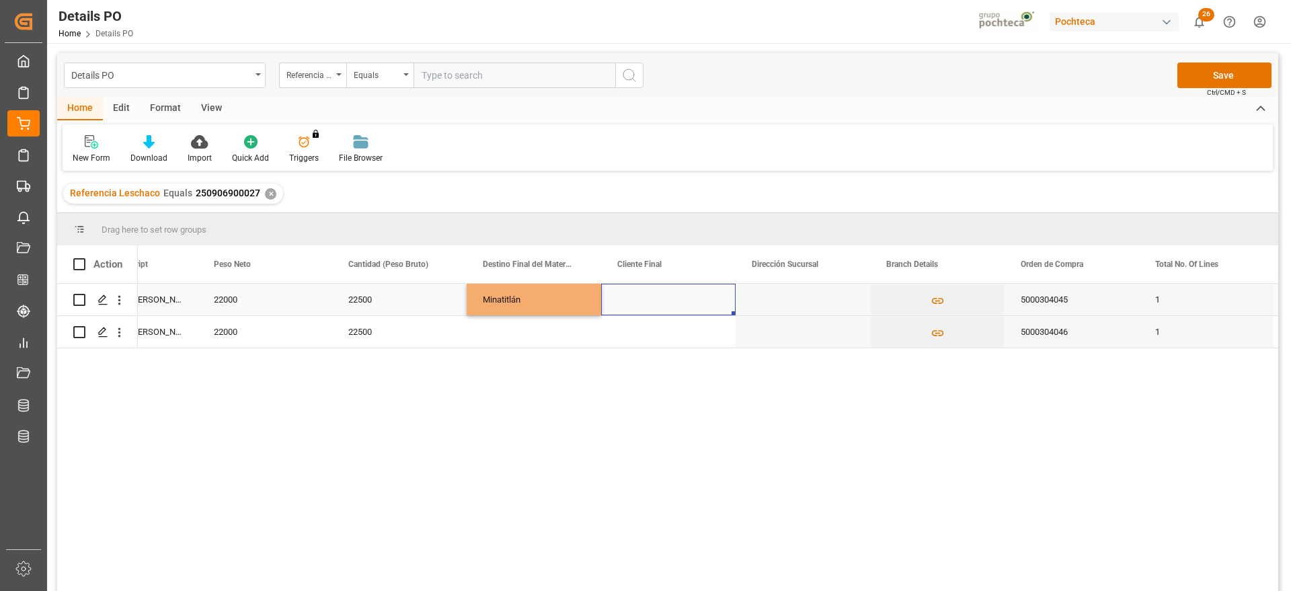
click at [512, 292] on div "Minatitlán" at bounding box center [534, 300] width 134 height 32
click at [523, 332] on div "Press SPACE to select this row." at bounding box center [534, 332] width 134 height 32
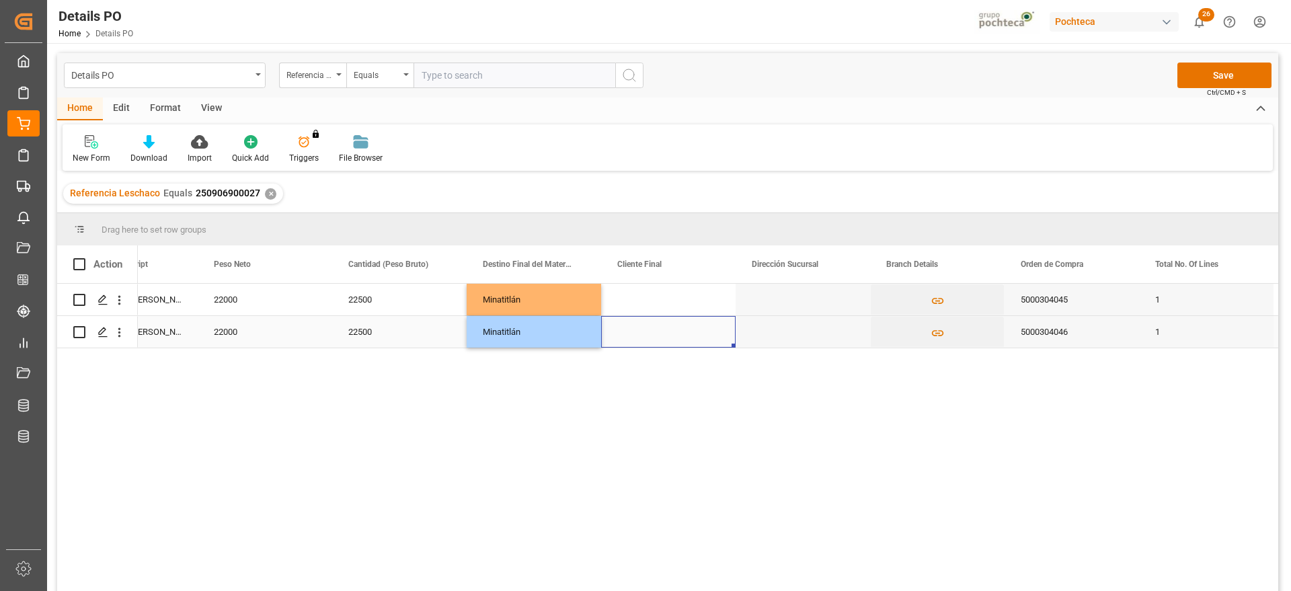
click at [677, 328] on div "Press SPACE to select this row." at bounding box center [668, 332] width 134 height 32
click at [1237, 59] on div "Details PO Referencia Leschaco Equals Save Ctrl/CMD + S" at bounding box center [667, 75] width 1221 height 44
click at [1230, 78] on button "Save" at bounding box center [1224, 76] width 94 height 26
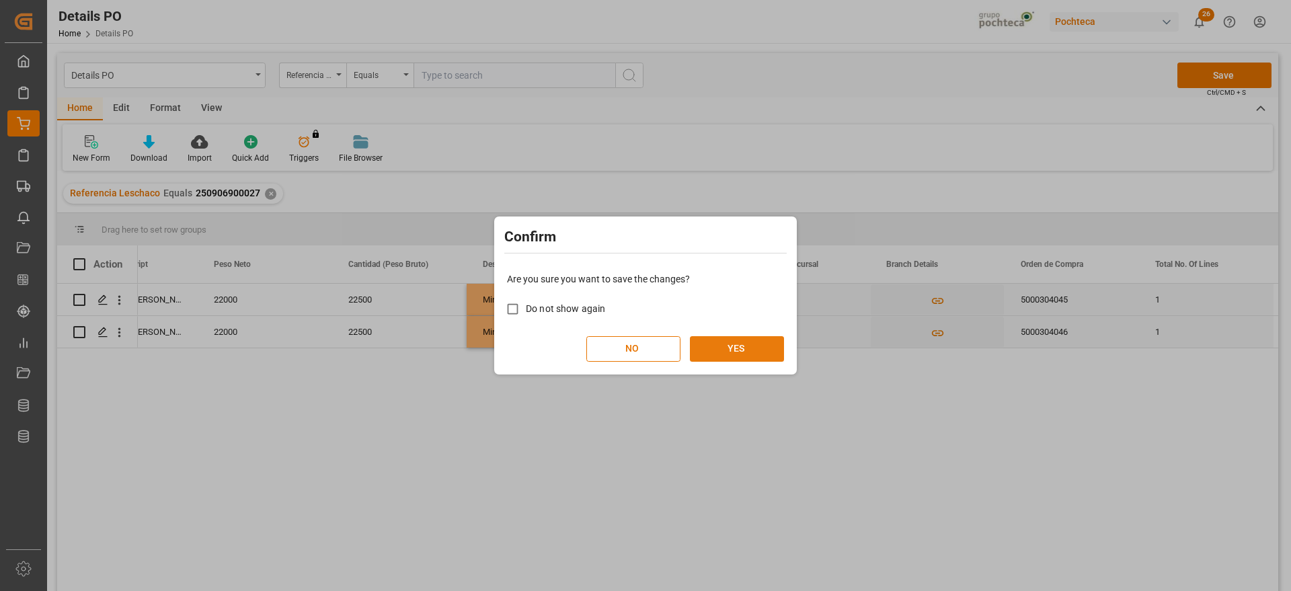
click at [723, 345] on button "YES" at bounding box center [737, 349] width 94 height 26
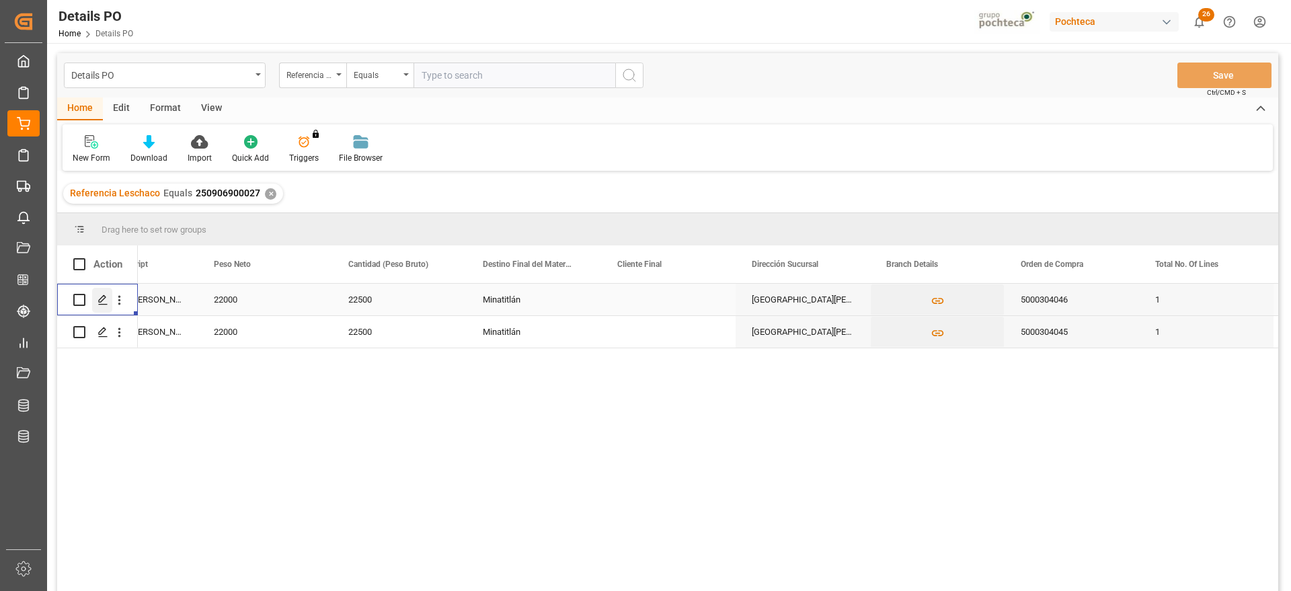
click at [99, 298] on icon "Press SPACE to select this row." at bounding box center [102, 299] width 11 height 11
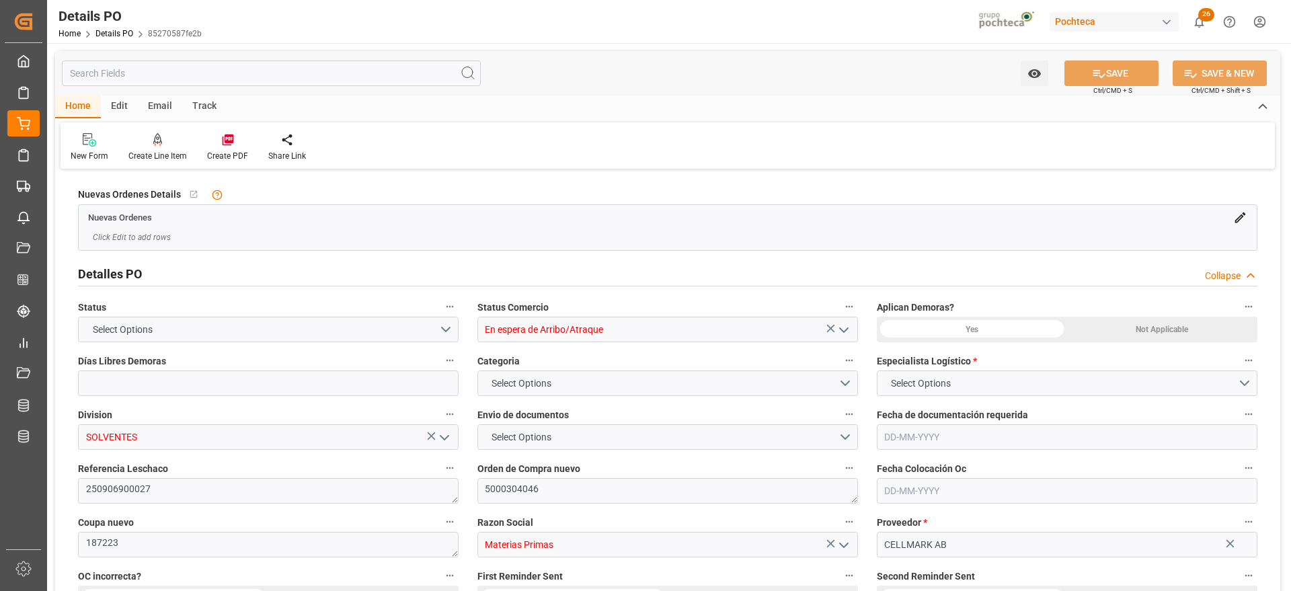
type input "12"
type input "[DATE]"
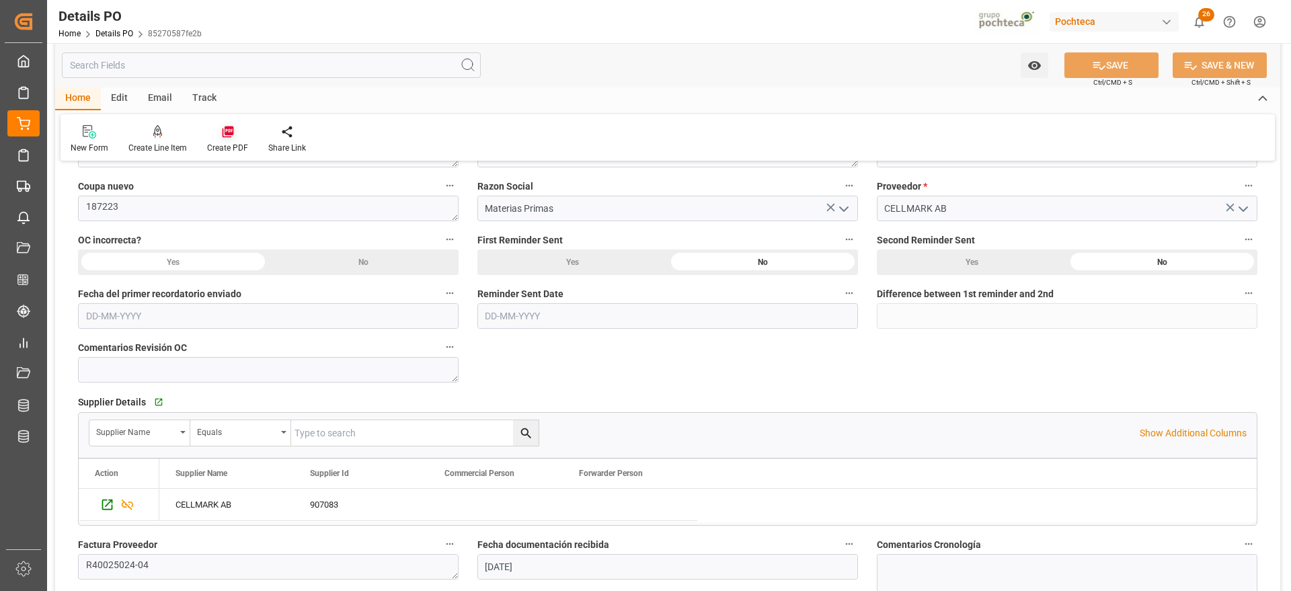
click at [223, 135] on icon at bounding box center [227, 131] width 13 height 13
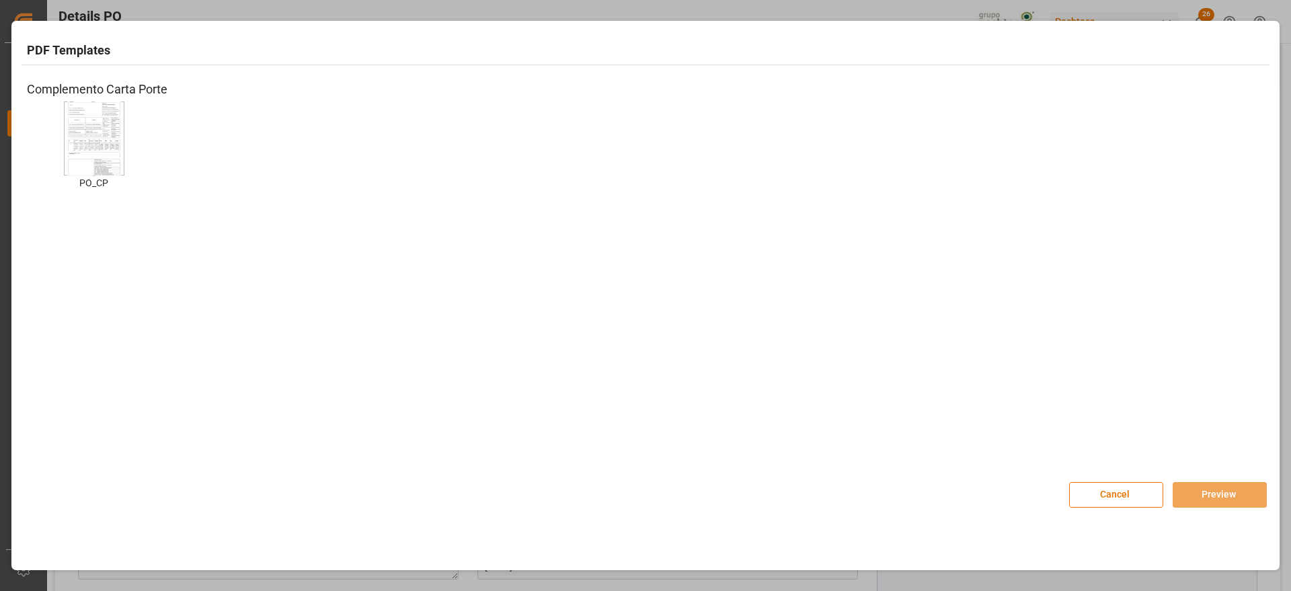
click at [81, 147] on img at bounding box center [94, 138] width 54 height 76
click at [1226, 495] on button "Preview" at bounding box center [1219, 495] width 94 height 26
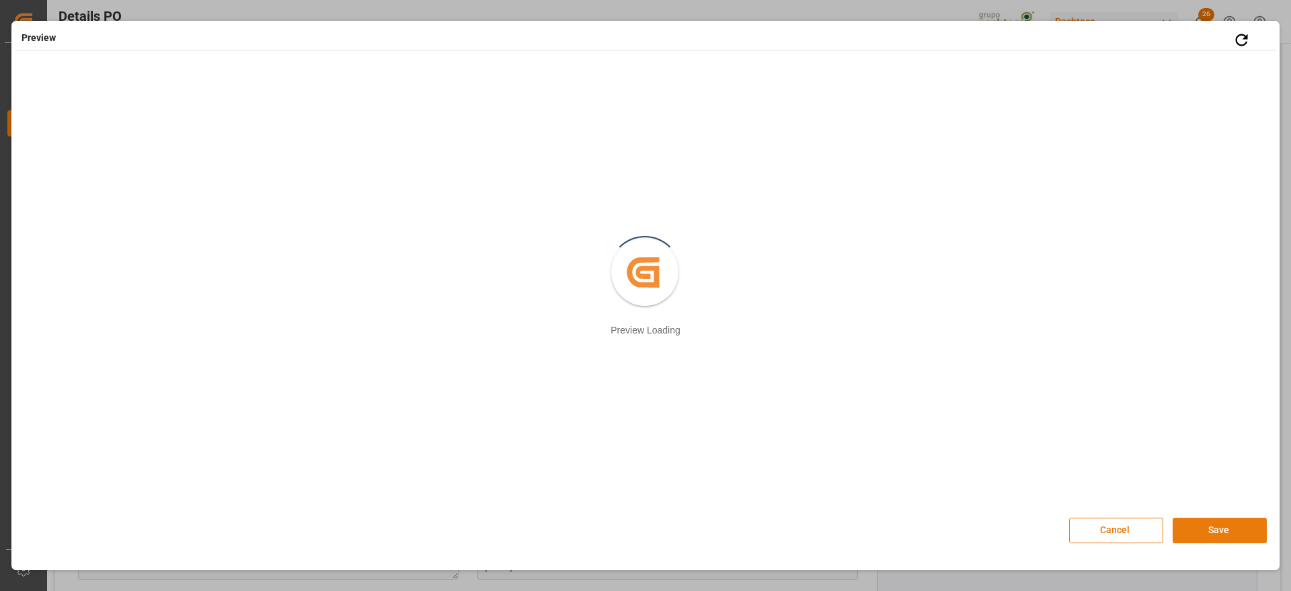
click at [1221, 536] on button "Save" at bounding box center [1219, 531] width 94 height 26
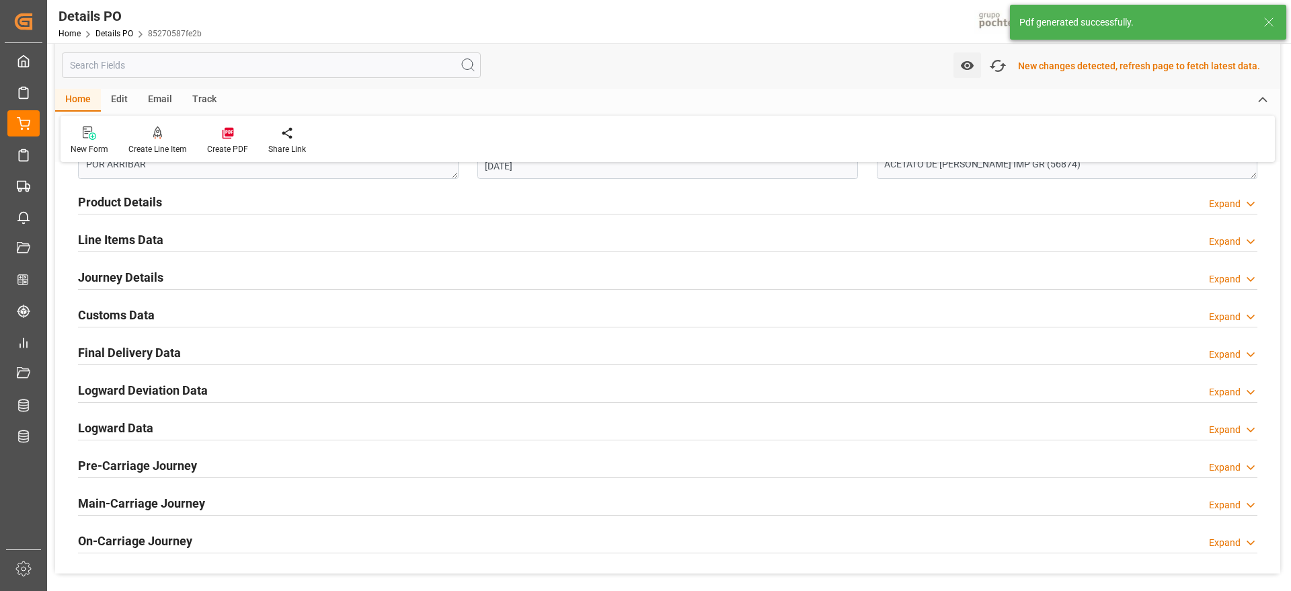
click at [136, 312] on h2 "Customs Data" at bounding box center [116, 315] width 77 height 18
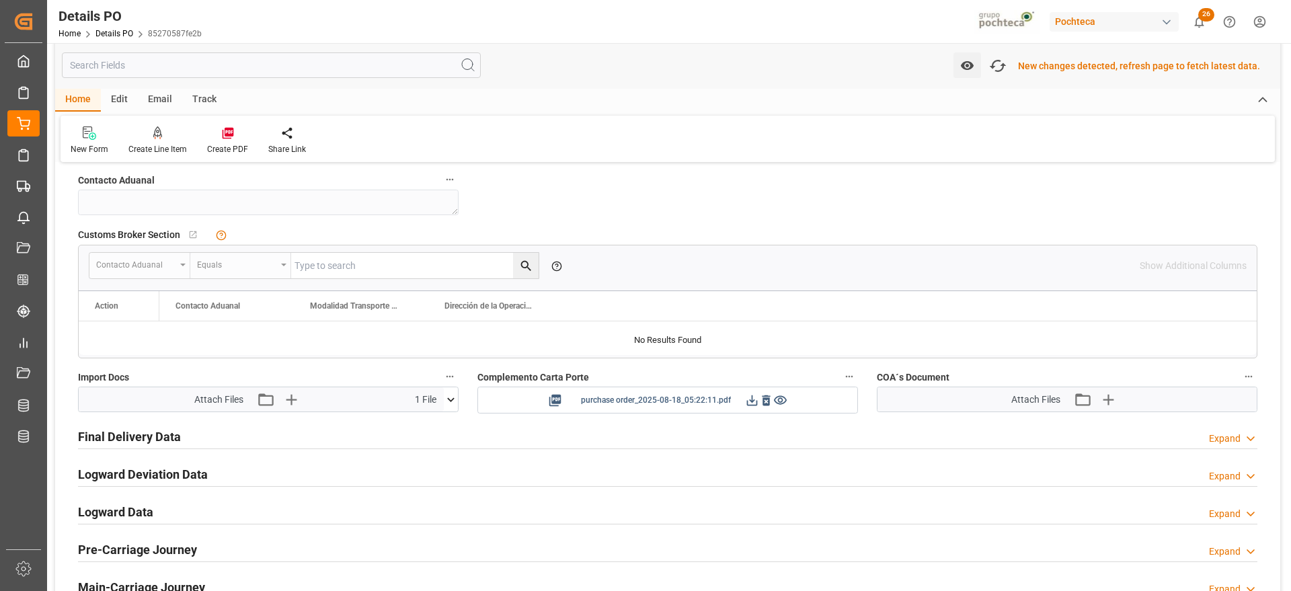
click at [745, 400] on icon at bounding box center [752, 400] width 14 height 14
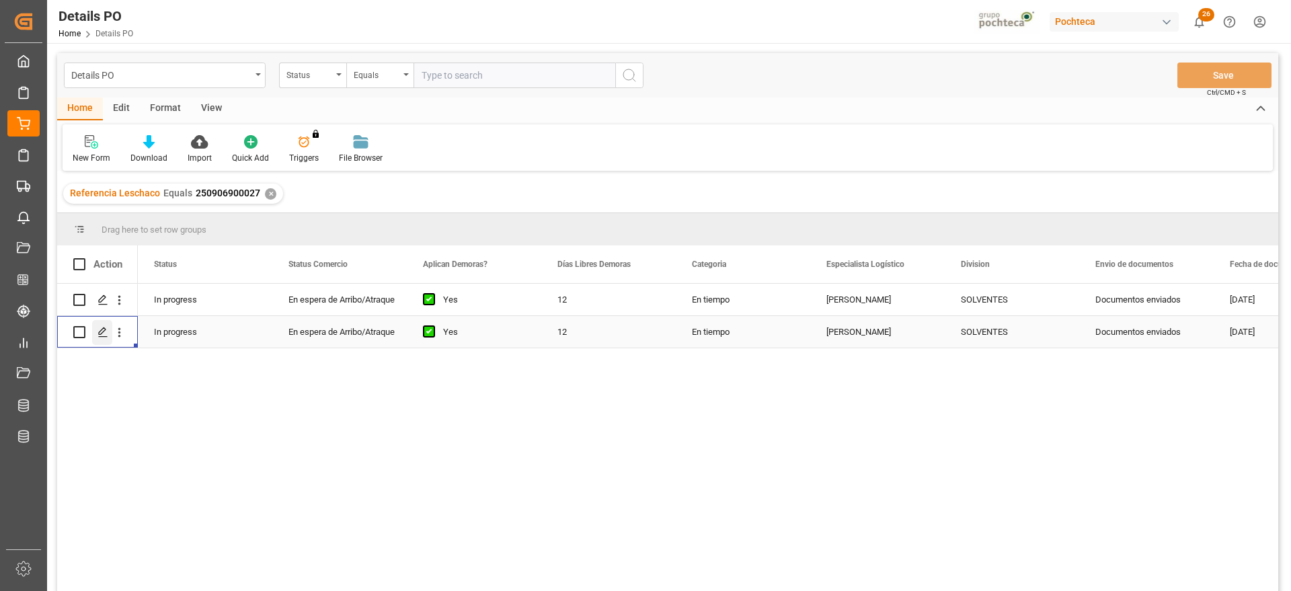
click at [102, 331] on icon "Press SPACE to select this row." at bounding box center [102, 332] width 11 height 11
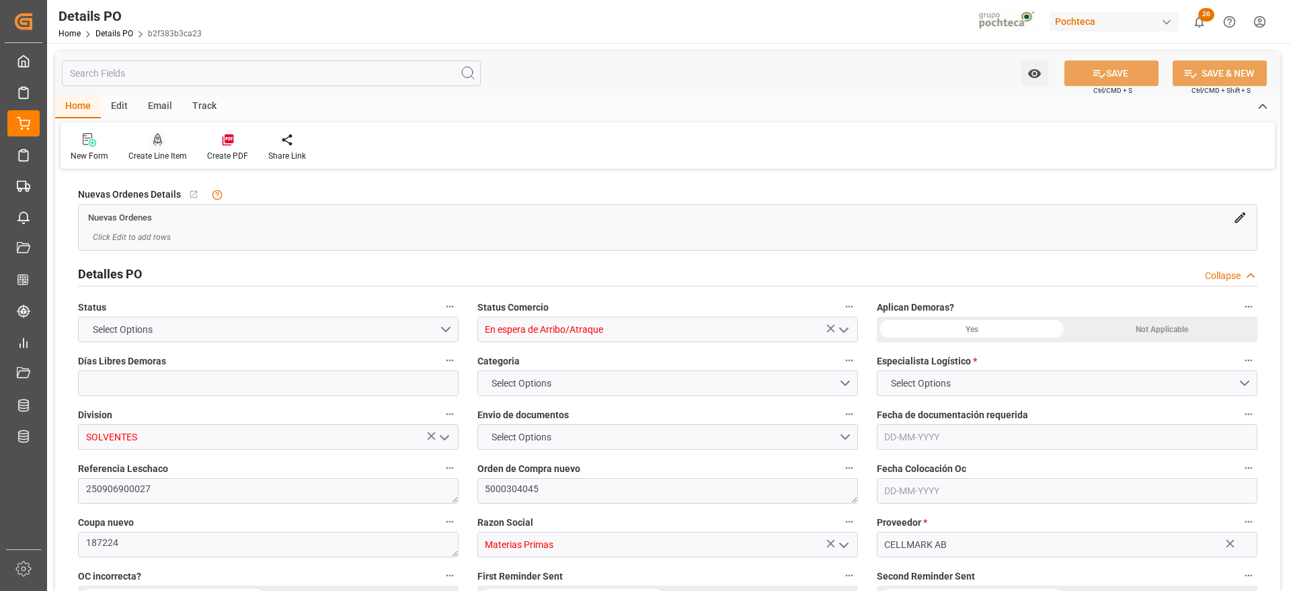
type input "12"
type input "[DATE]"
click at [227, 152] on div "Create PDF" at bounding box center [227, 156] width 41 height 12
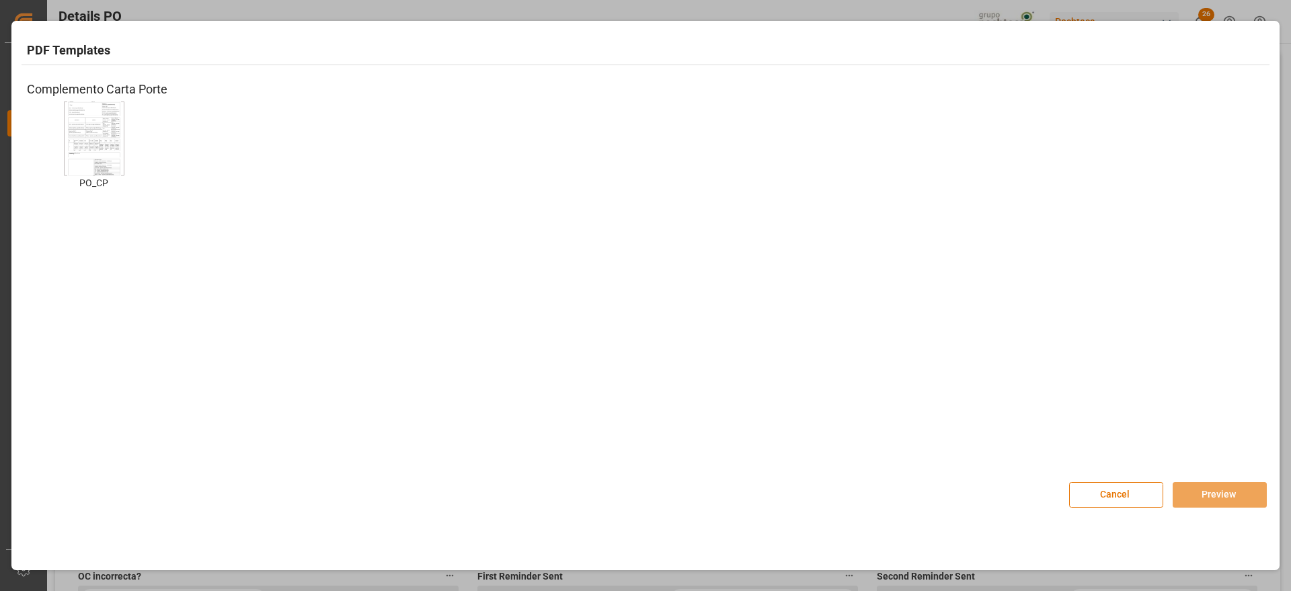
click at [81, 155] on img at bounding box center [94, 138] width 54 height 76
click at [1236, 499] on button "Preview" at bounding box center [1219, 495] width 94 height 26
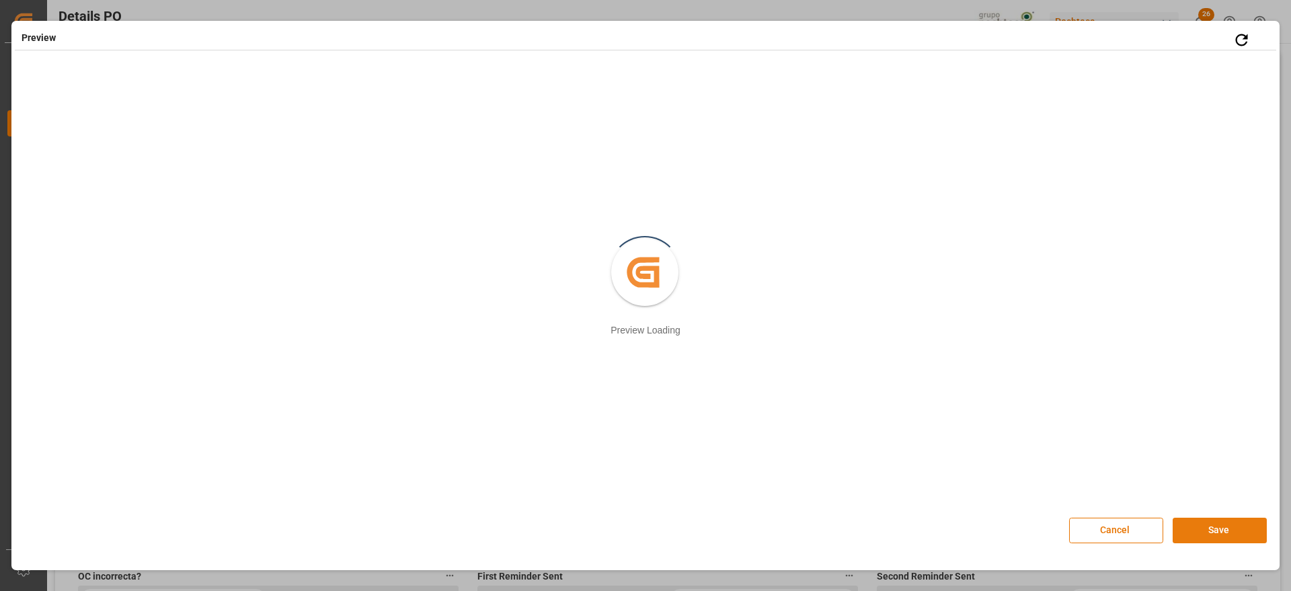
click at [1230, 526] on button "Save" at bounding box center [1219, 531] width 94 height 26
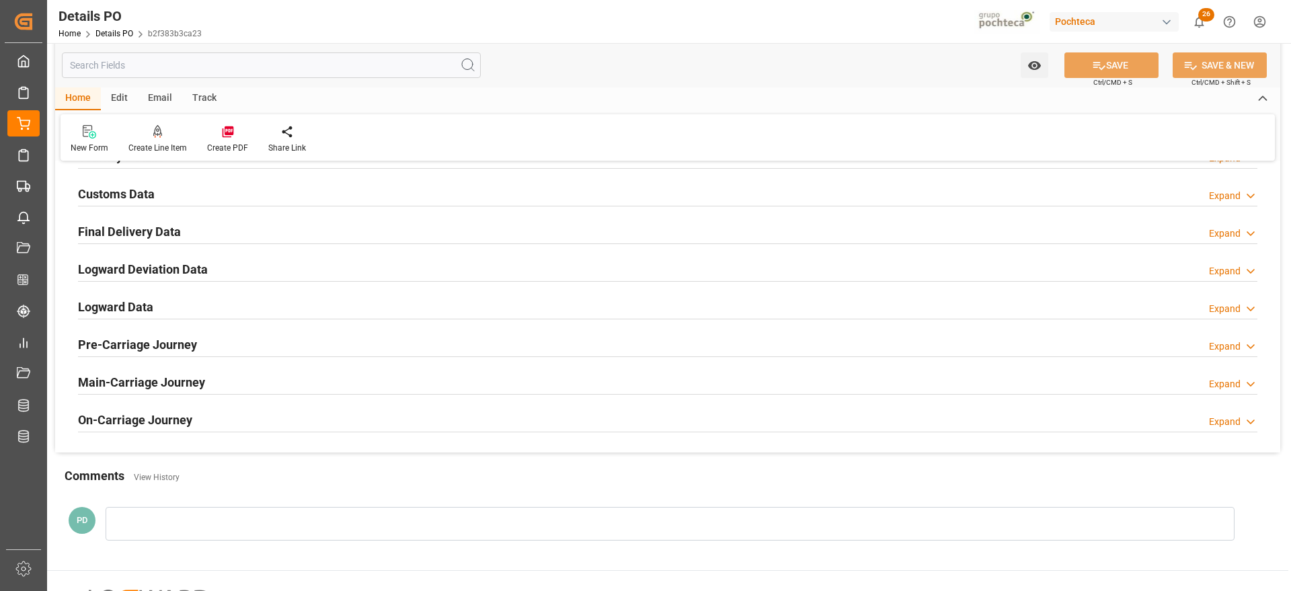
scroll to position [840, 0]
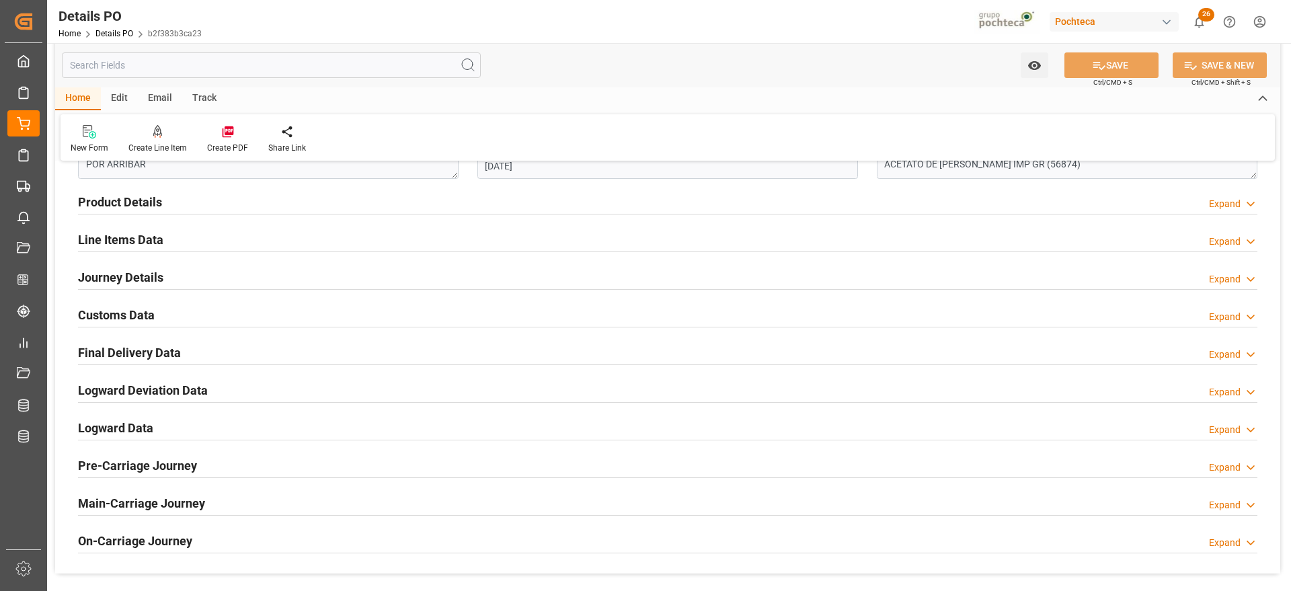
click at [128, 312] on h2 "Customs Data" at bounding box center [116, 315] width 77 height 18
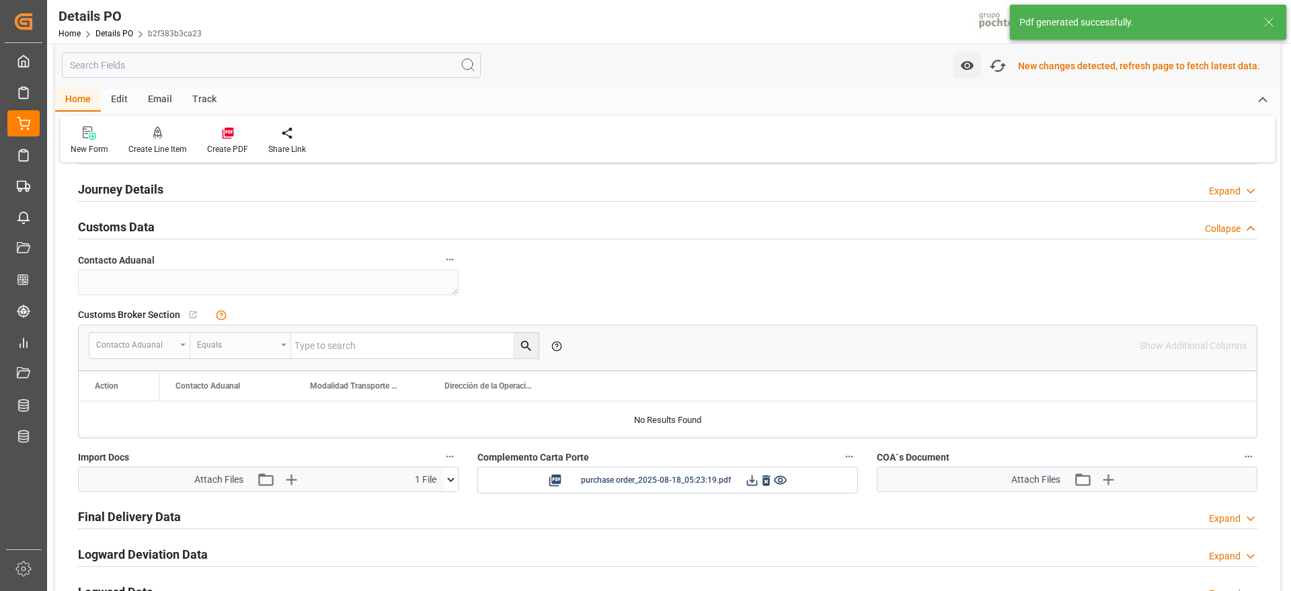
scroll to position [1094, 0]
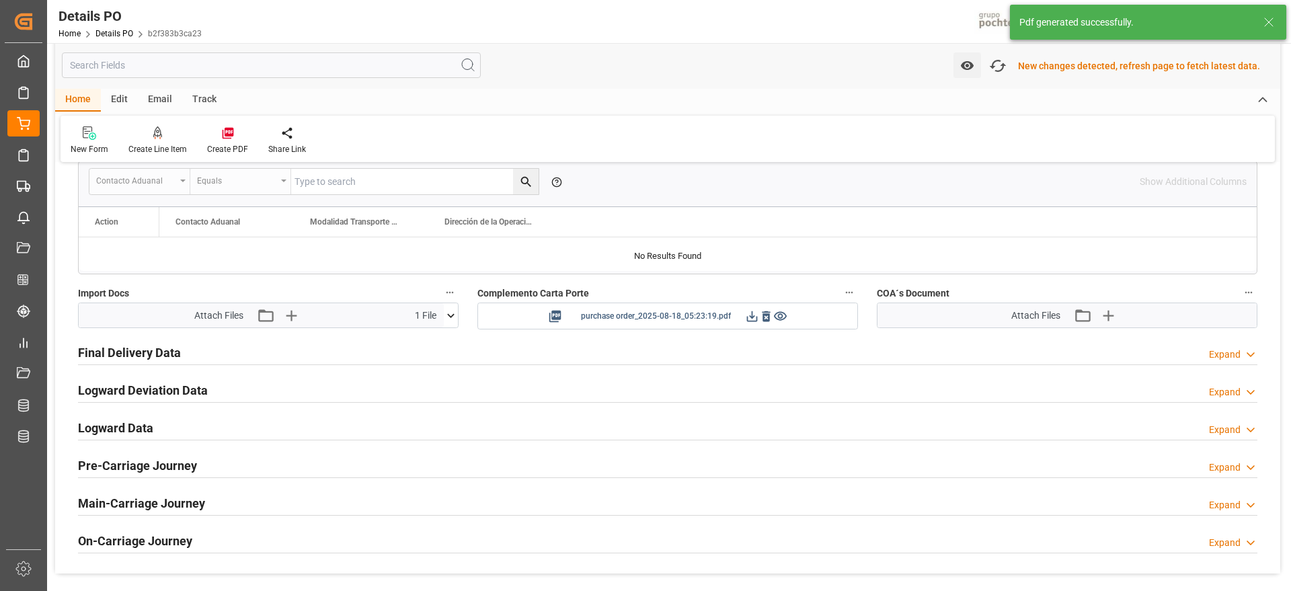
click at [750, 317] on icon at bounding box center [752, 316] width 14 height 14
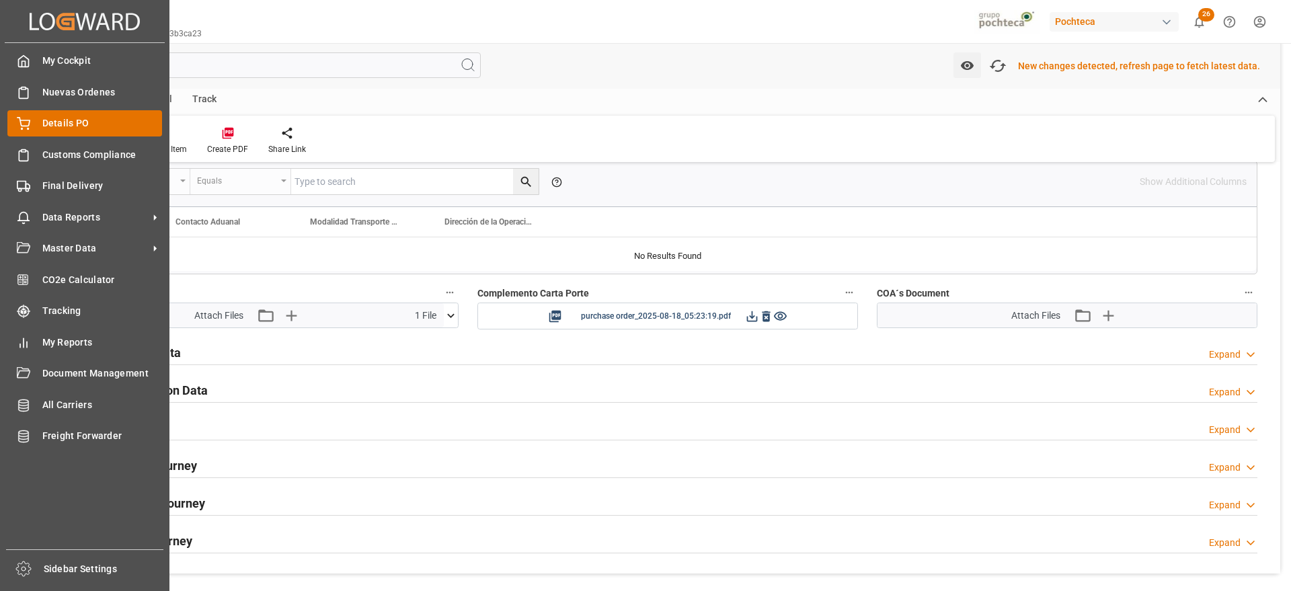
click at [32, 120] on div "Details PO Details PO" at bounding box center [84, 123] width 155 height 26
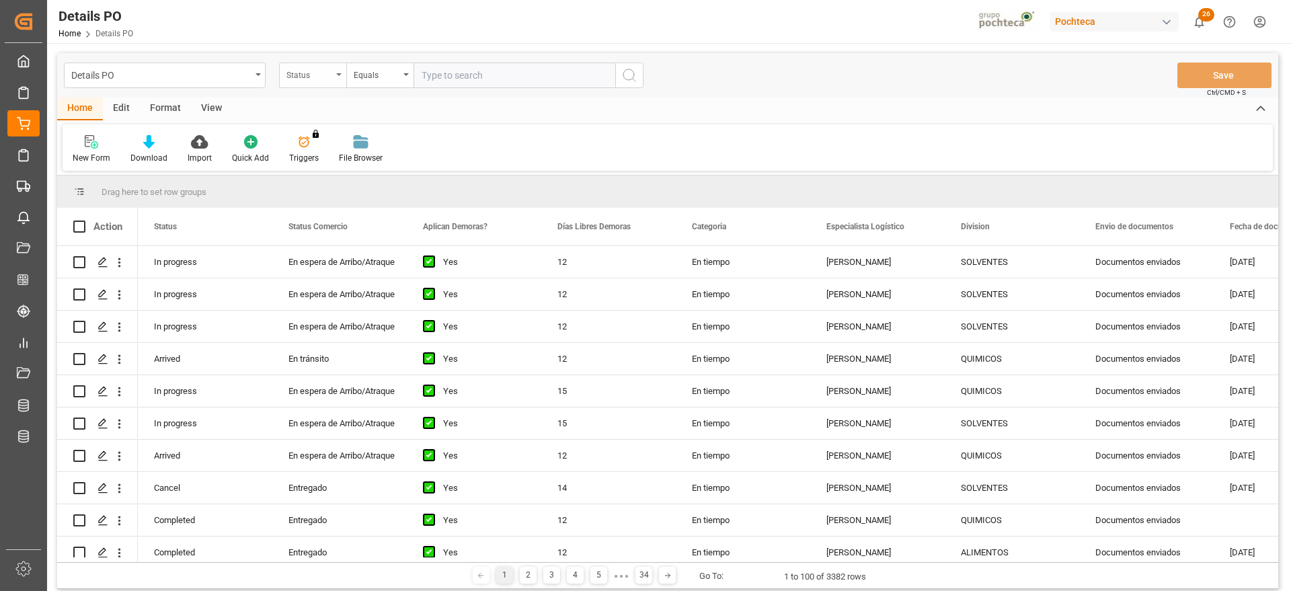
click at [317, 68] on div "Status" at bounding box center [309, 73] width 46 height 15
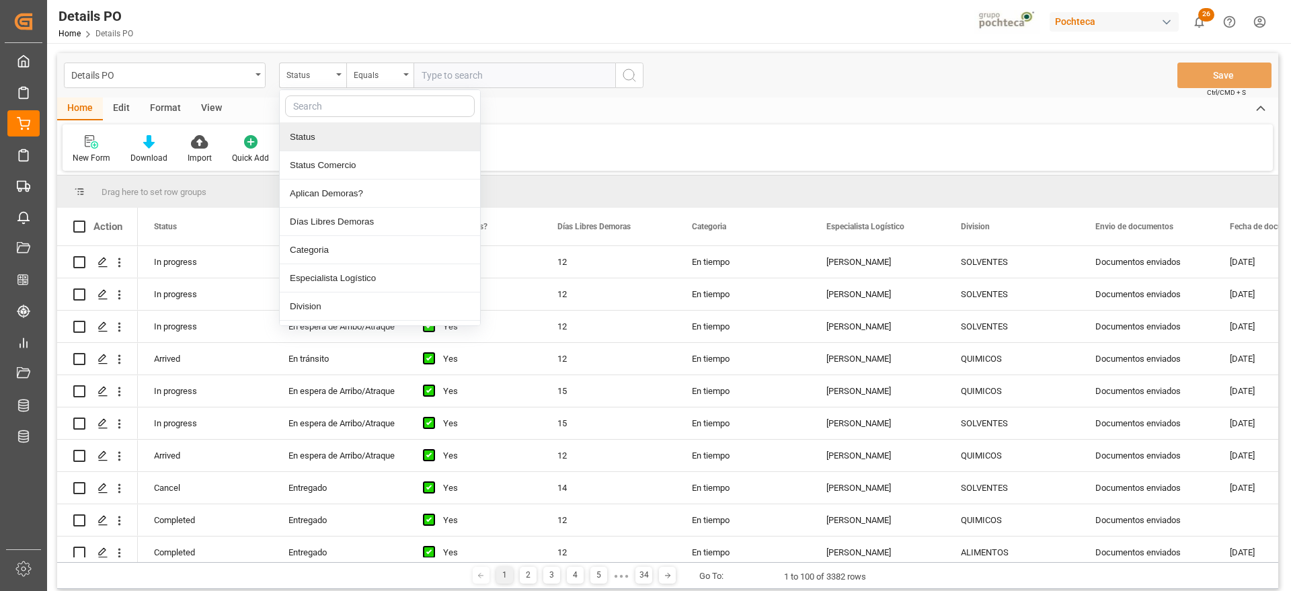
click at [333, 106] on input "text" at bounding box center [380, 106] width 190 height 22
type input "ref"
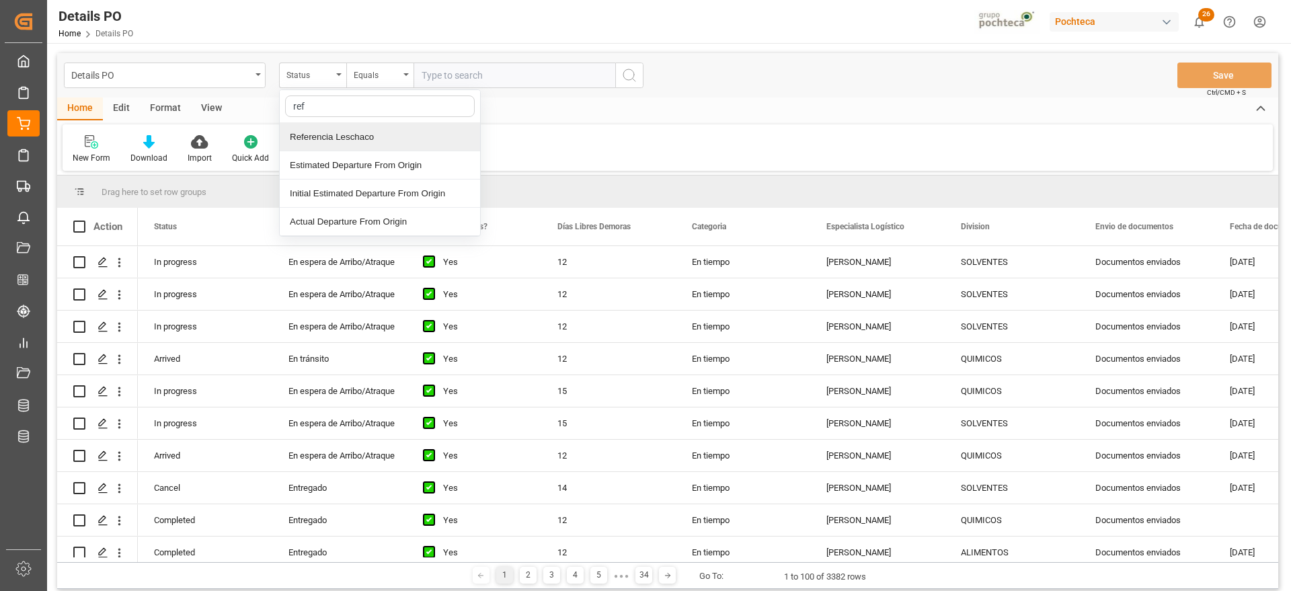
click at [325, 127] on div "Referencia Leschaco" at bounding box center [380, 137] width 200 height 28
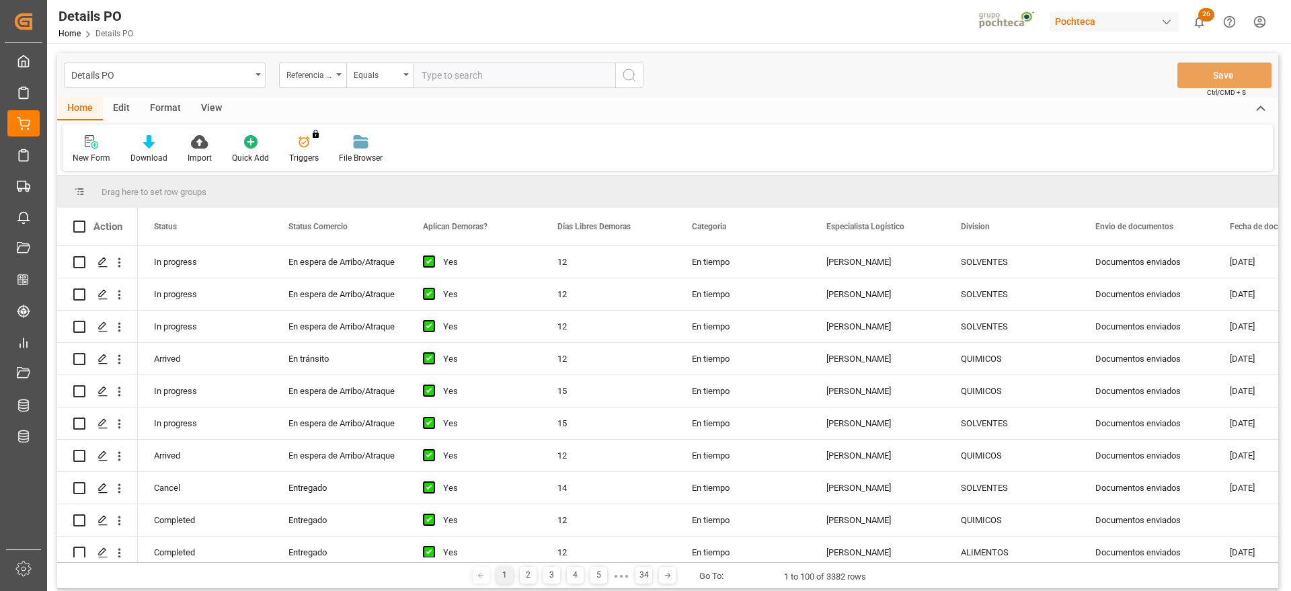
click at [467, 66] on input "text" at bounding box center [514, 76] width 202 height 26
paste input "250906900024"
type input "250906900024"
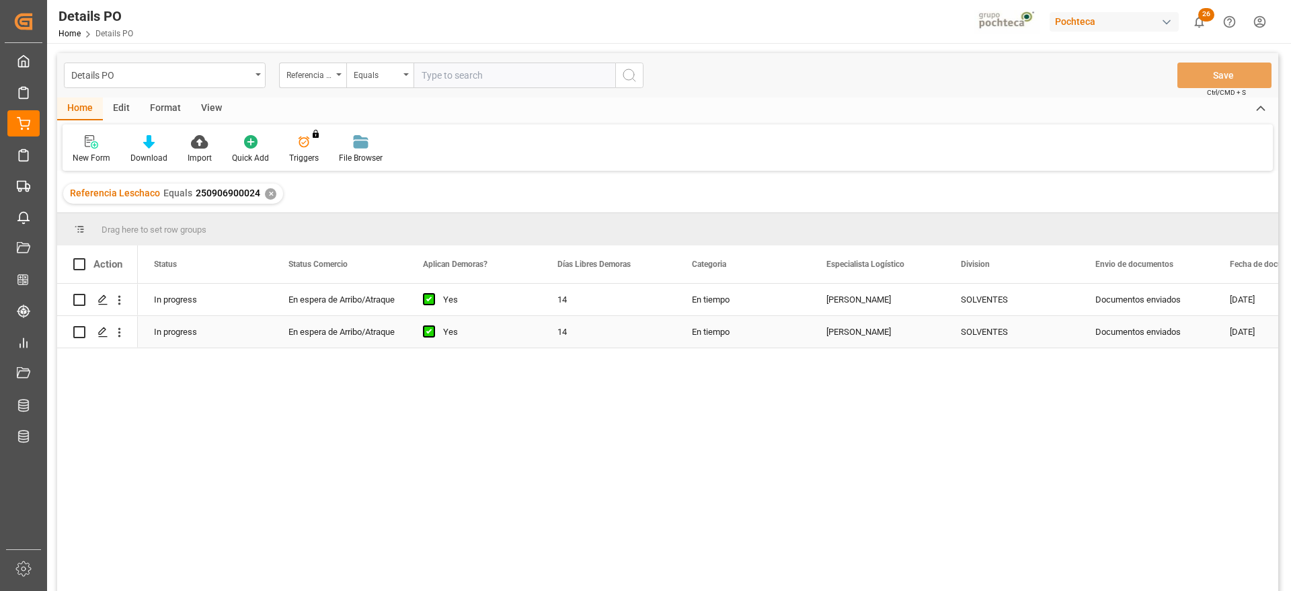
click at [793, 325] on div "En tiempo" at bounding box center [743, 332] width 134 height 32
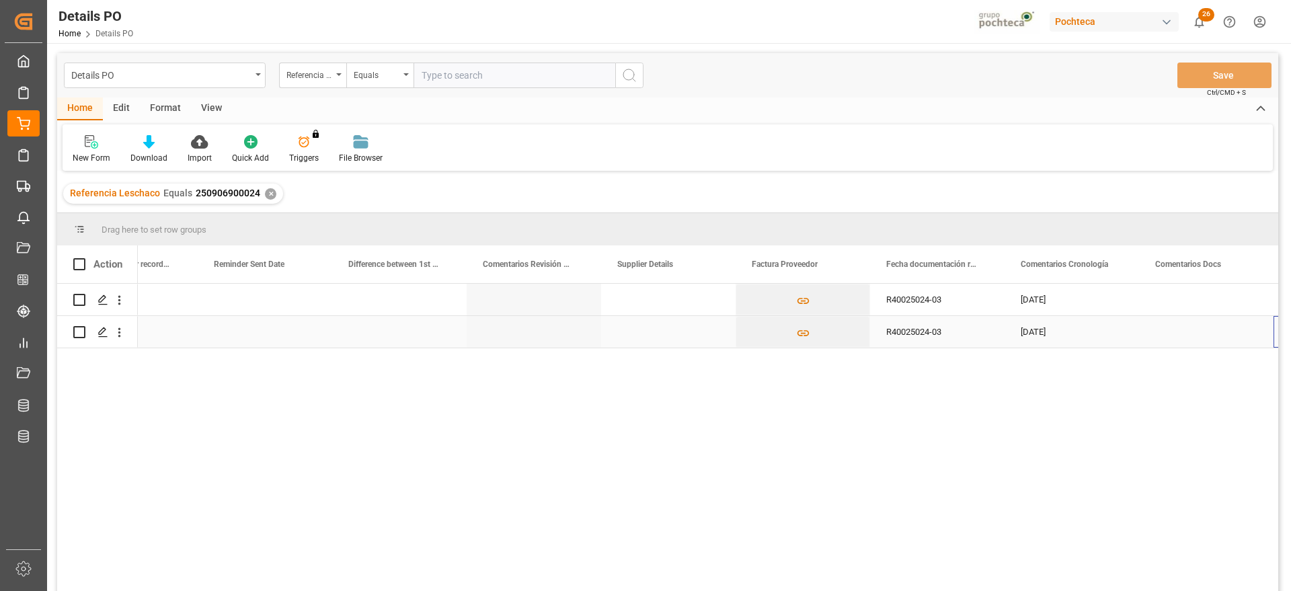
scroll to position [0, 2495]
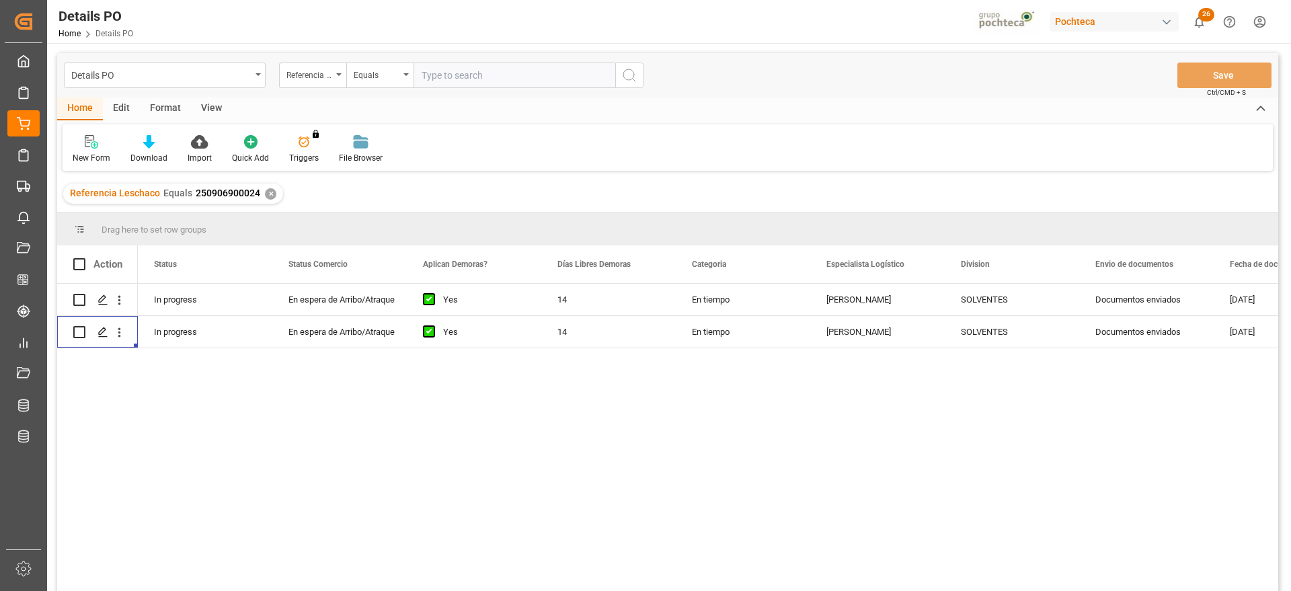
click at [1086, 350] on div "250906900024 [DATE] Documentos enviados SOLVENTES [PERSON_NAME] En tiempo 14 Ye…" at bounding box center [708, 442] width 1140 height 316
click at [1101, 334] on div "Documentos enviados" at bounding box center [1146, 332] width 134 height 32
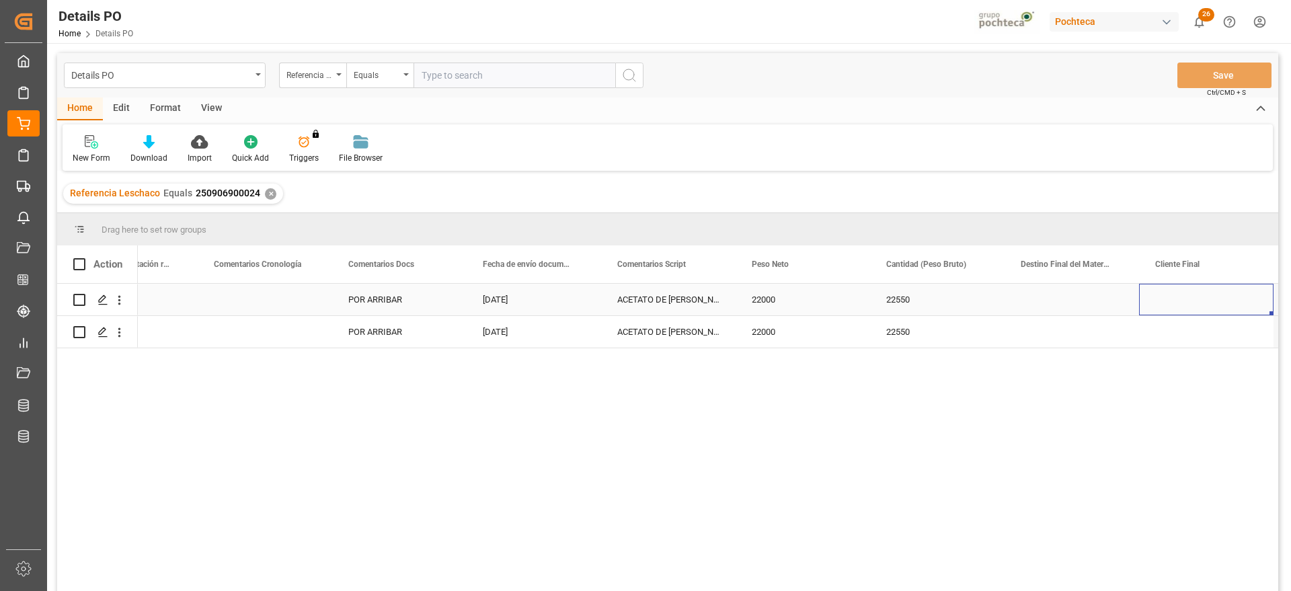
click at [1059, 300] on div "Press SPACE to select this row." at bounding box center [1071, 300] width 134 height 32
click at [1059, 300] on input "Press SPACE to select this row." at bounding box center [1071, 307] width 113 height 26
click at [1067, 343] on div "Minatitlán" at bounding box center [1072, 345] width 112 height 47
type input "Minatitlán"
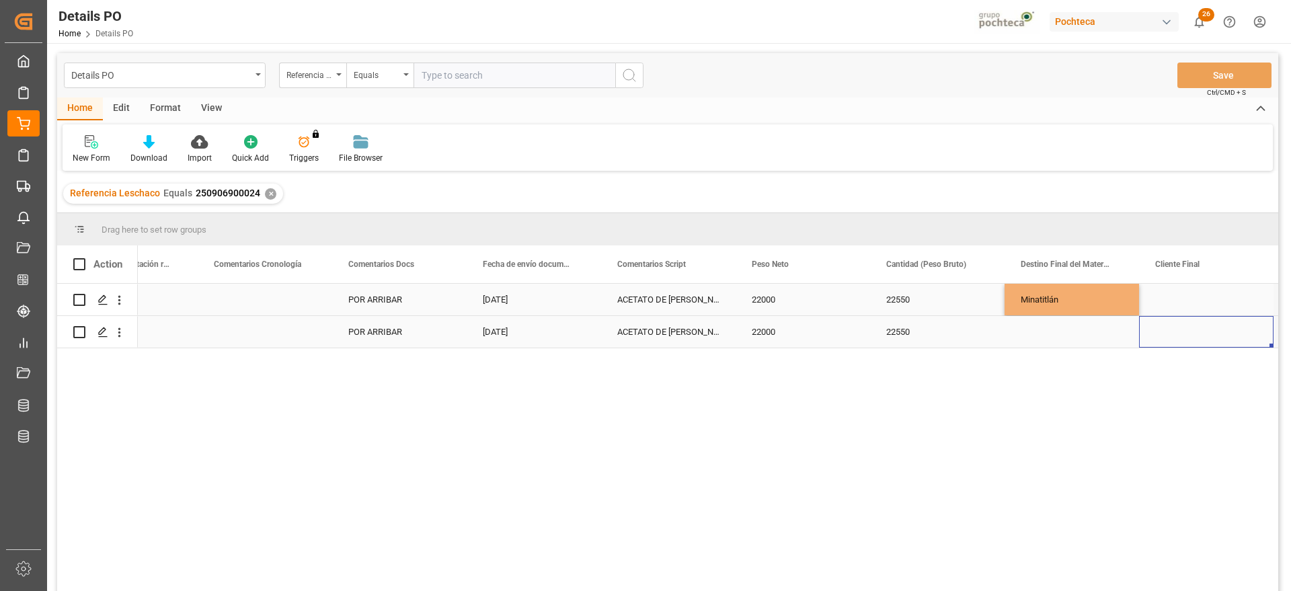
click at [1204, 322] on div "Press SPACE to select this row." at bounding box center [1206, 332] width 134 height 32
click at [1076, 335] on div "Press SPACE to select this row." at bounding box center [1071, 332] width 134 height 32
click at [1058, 337] on div "Press SPACE to select this row." at bounding box center [1071, 332] width 134 height 32
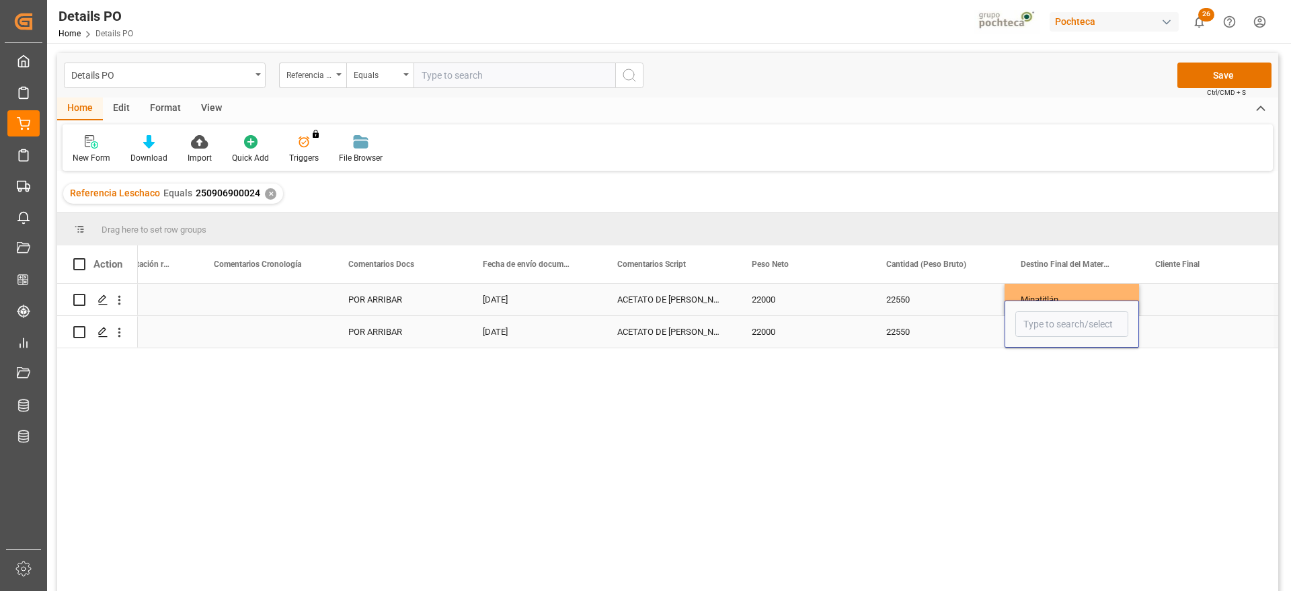
click at [1058, 337] on div "Press SPACE to select this row." at bounding box center [1071, 323] width 134 height 47
click at [1048, 317] on input "Press SPACE to select this row." at bounding box center [1071, 324] width 113 height 26
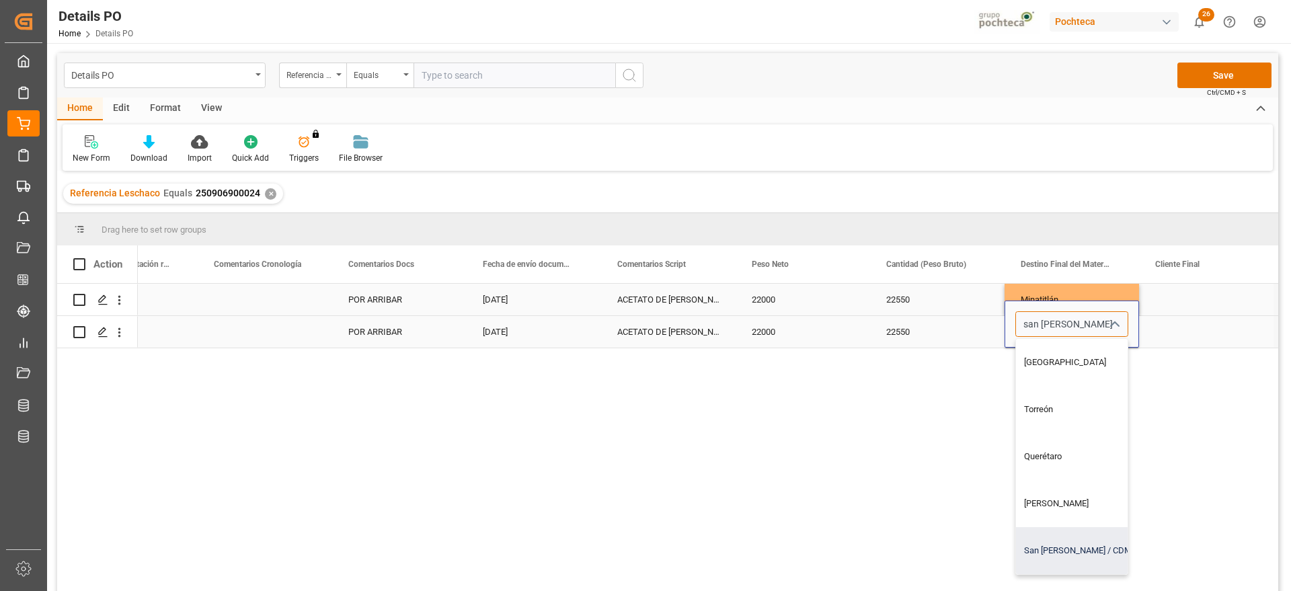
click at [1077, 535] on div "San [PERSON_NAME] / CDMX" at bounding box center [1097, 550] width 163 height 47
type input "San [PERSON_NAME] / CDMX"
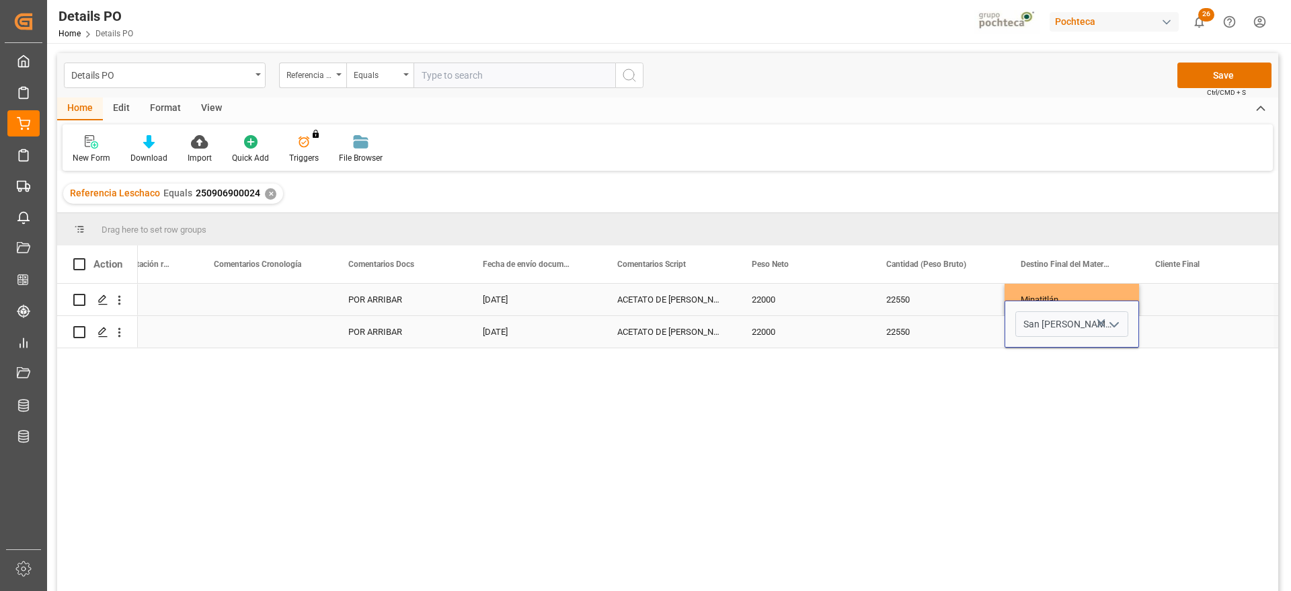
click at [1187, 328] on div "Press SPACE to select this row." at bounding box center [1206, 332] width 134 height 32
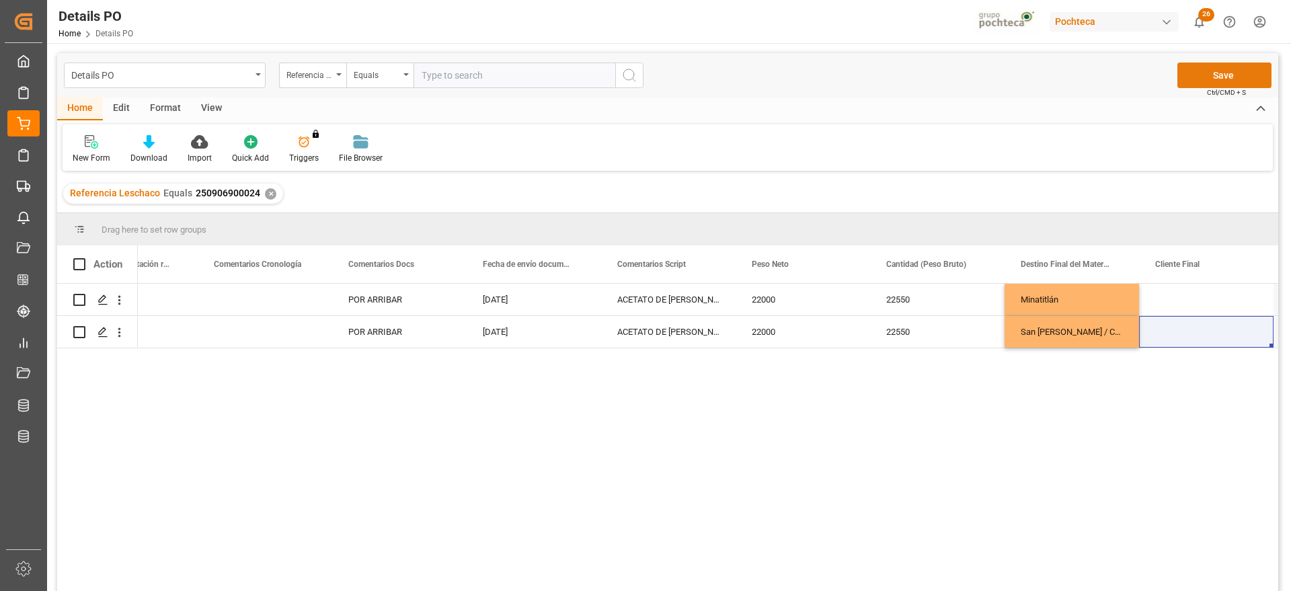
click at [1225, 73] on button "Save" at bounding box center [1224, 76] width 94 height 26
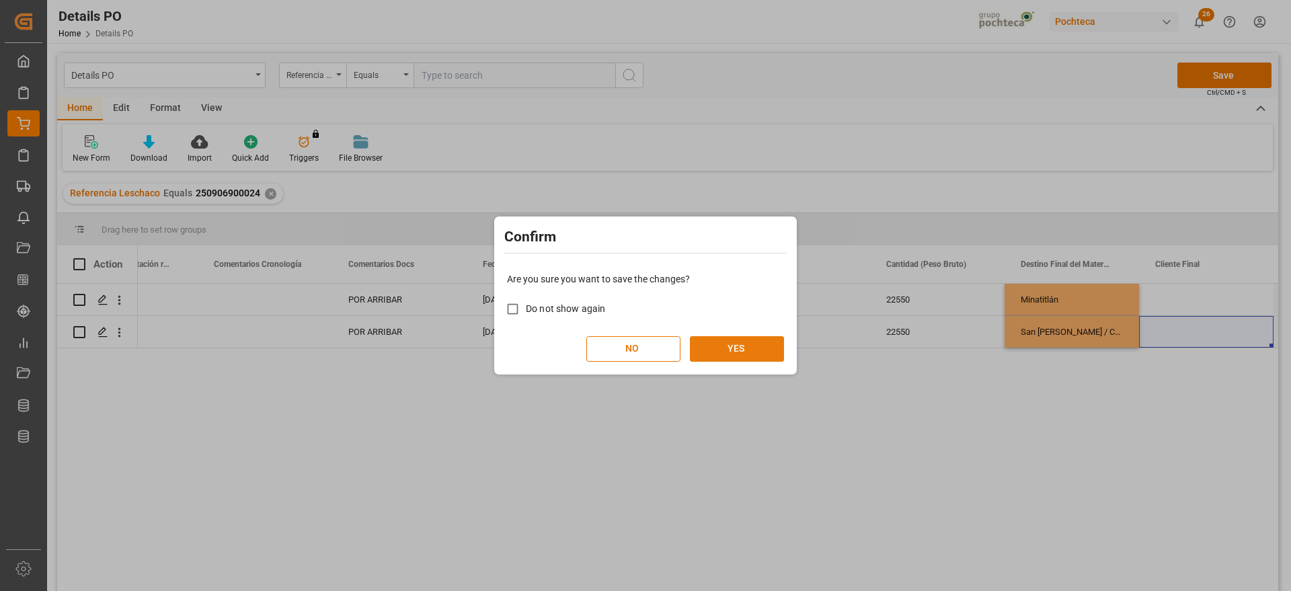
click at [704, 360] on div "Are you sure you want to save the changes? Do not show again NO YES" at bounding box center [645, 317] width 296 height 108
click at [711, 353] on button "YES" at bounding box center [737, 349] width 94 height 26
